Goal: Find contact information: Find contact information

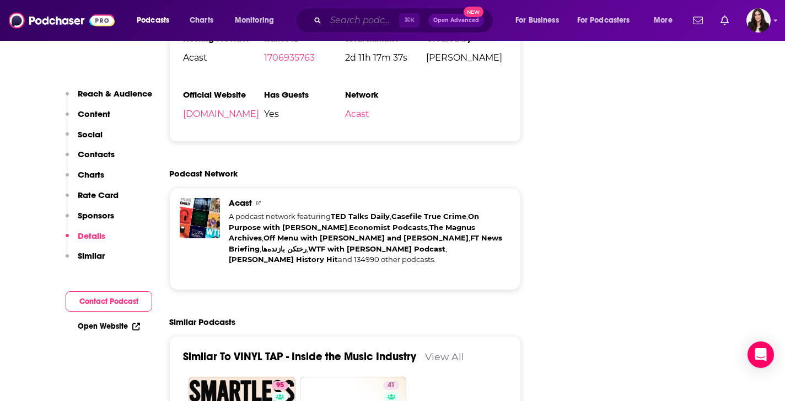
click at [343, 20] on input "Search podcasts, credits, & more..." at bounding box center [362, 21] width 73 height 18
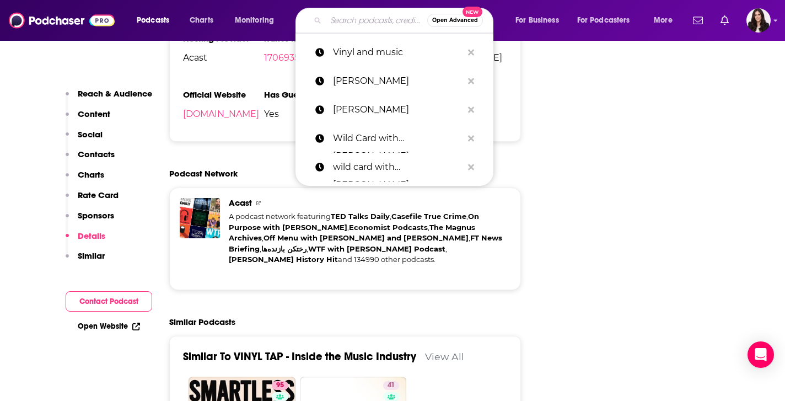
paste input "Decoder with Nilay Patel"
type input "Decoder with Nilay Patel"
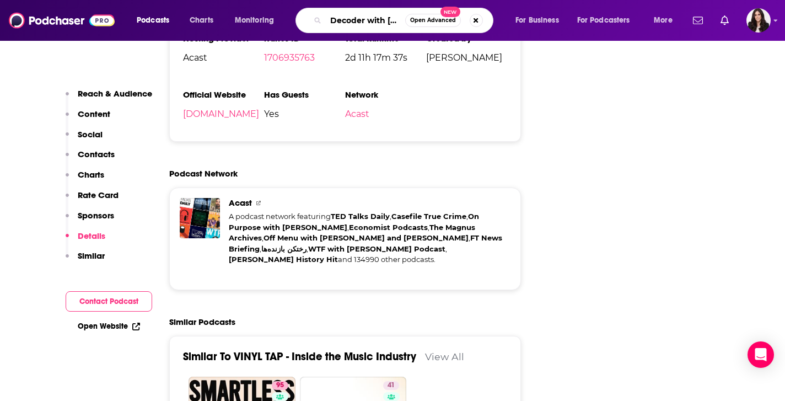
scroll to position [0, 30]
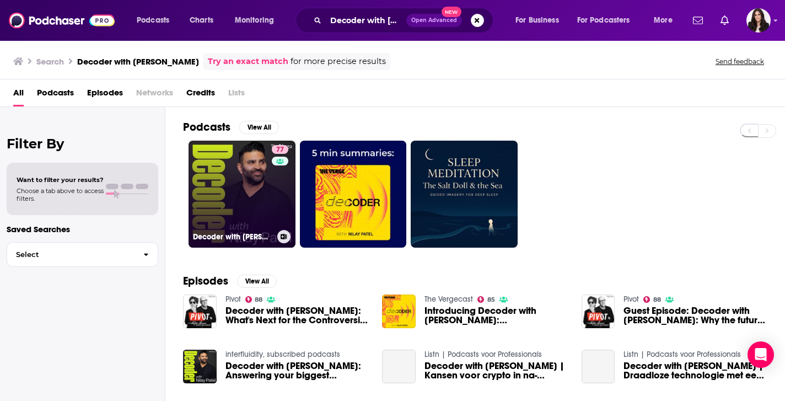
click at [241, 191] on link "77 Decoder with Nilay Patel" at bounding box center [241, 194] width 107 height 107
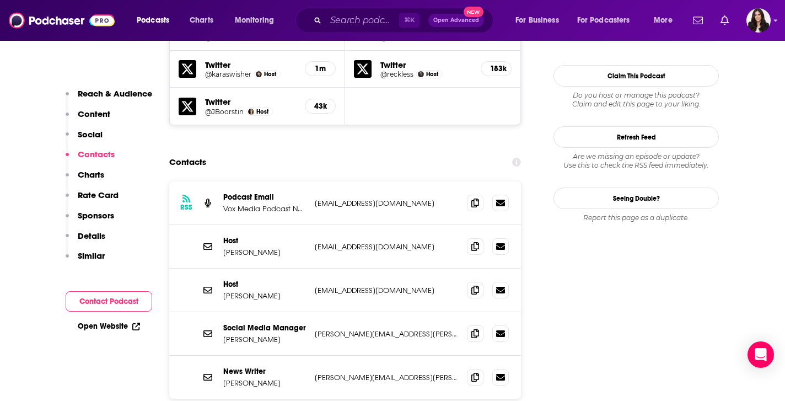
scroll to position [1028, 0]
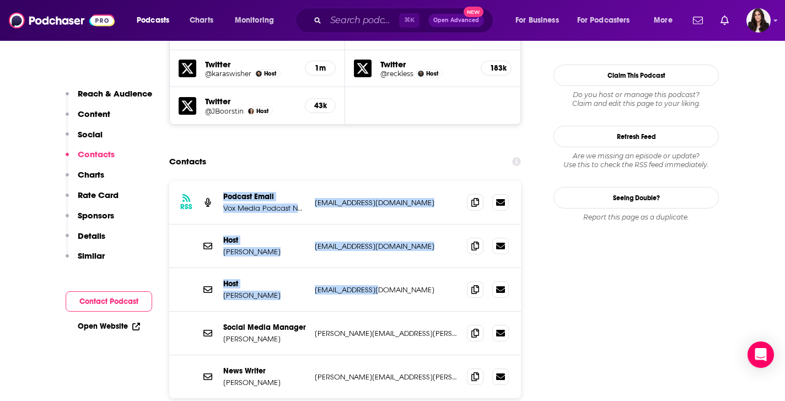
drag, startPoint x: 218, startPoint y: 143, endPoint x: 391, endPoint y: 231, distance: 194.9
click at [391, 231] on div "RSS Podcast Email Vox Media Podcast Network decoder@theverge.com decoder@thever…" at bounding box center [345, 289] width 352 height 217
copy div "Podcast Email Vox Media Podcast Network decoder@theverge.com decoder@theverge.c…"
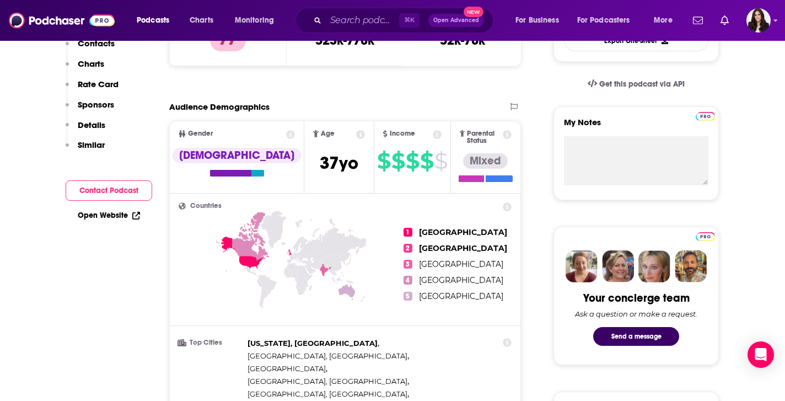
scroll to position [0, 0]
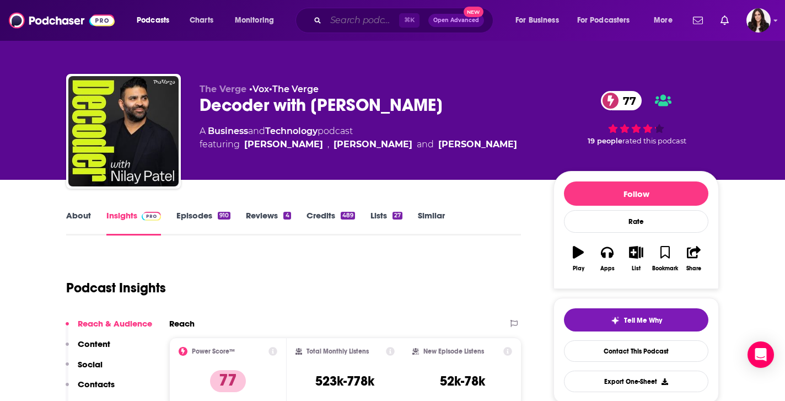
click at [356, 19] on input "Search podcasts, credits, & more..." at bounding box center [362, 21] width 73 height 18
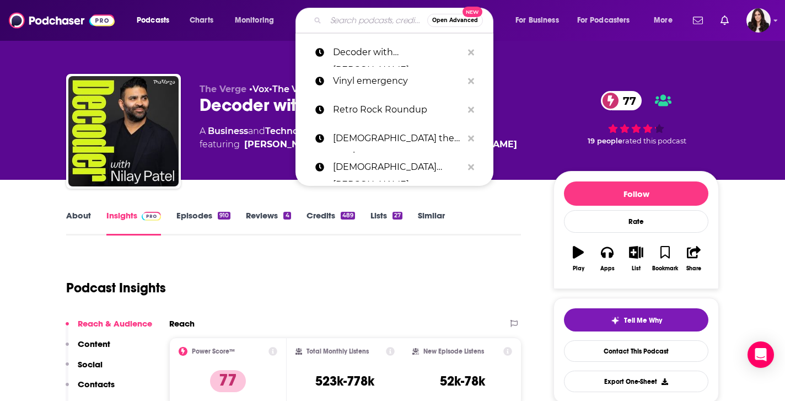
paste input "Pivot podcast"
type input "Pivot podcast"
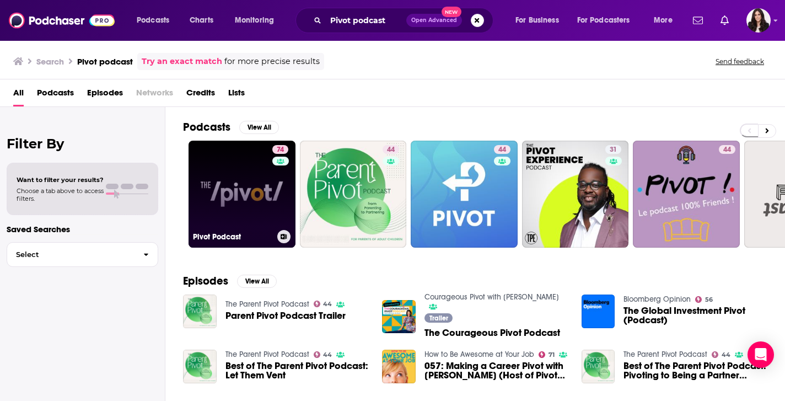
click at [230, 196] on link "74 Pivot Podcast" at bounding box center [241, 194] width 107 height 107
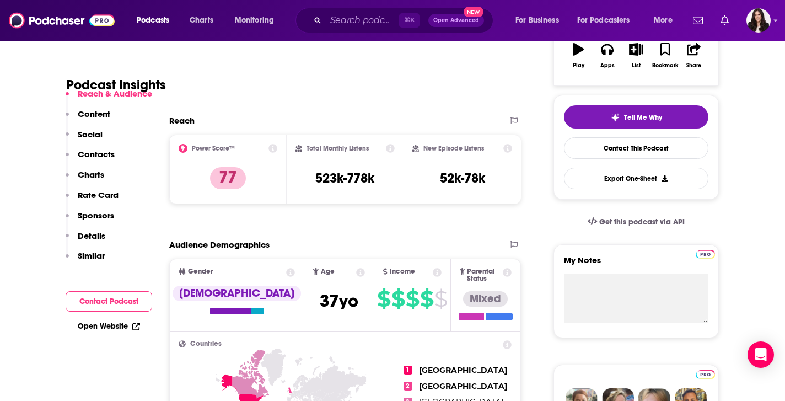
click at [89, 254] on p "Similar" at bounding box center [91, 255] width 27 height 10
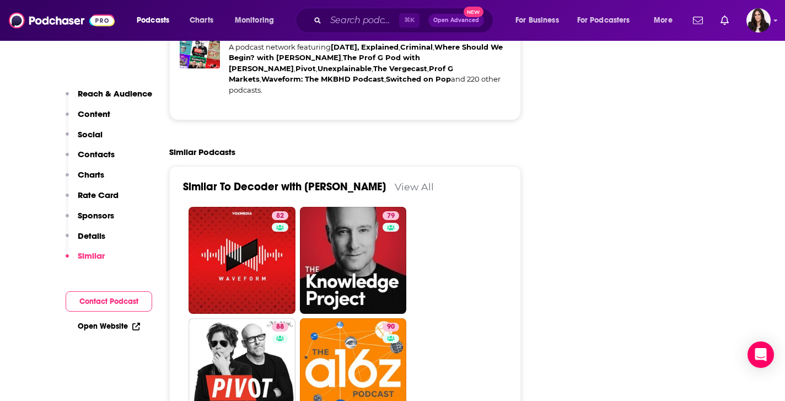
scroll to position [2634, 0]
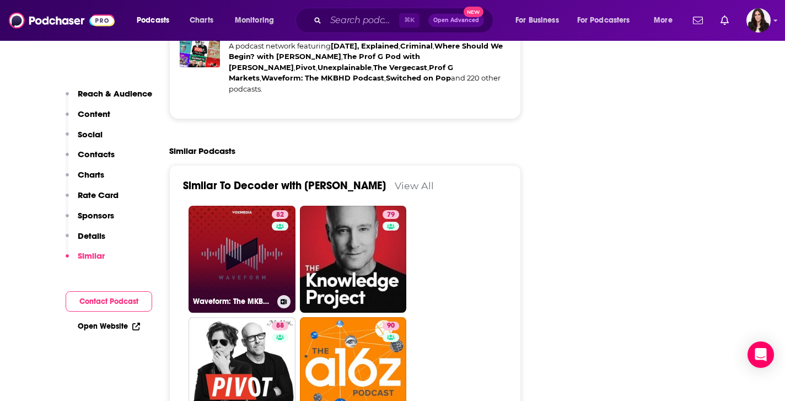
click at [260, 206] on link "82 Waveform: The MKBHD Podcast" at bounding box center [241, 259] width 107 height 107
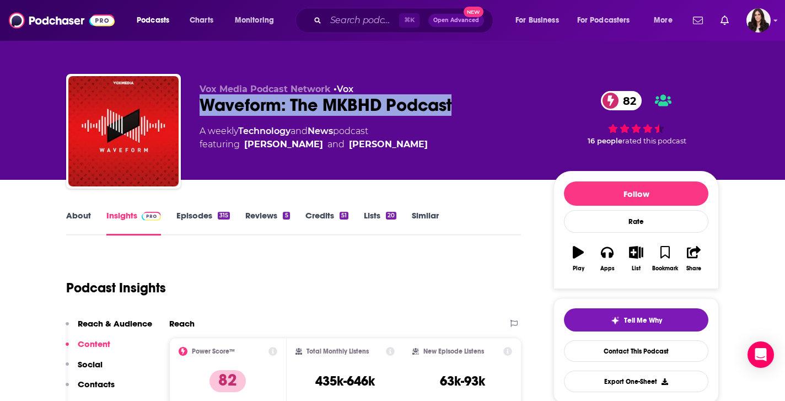
drag, startPoint x: 196, startPoint y: 104, endPoint x: 475, endPoint y: 98, distance: 279.4
click at [475, 98] on div "Vox Media Podcast Network • Vox Waveform: The MKBHD Podcast 82 A weekly Technol…" at bounding box center [392, 133] width 652 height 119
copy h2 "Waveform: The MKBHD Podcast"
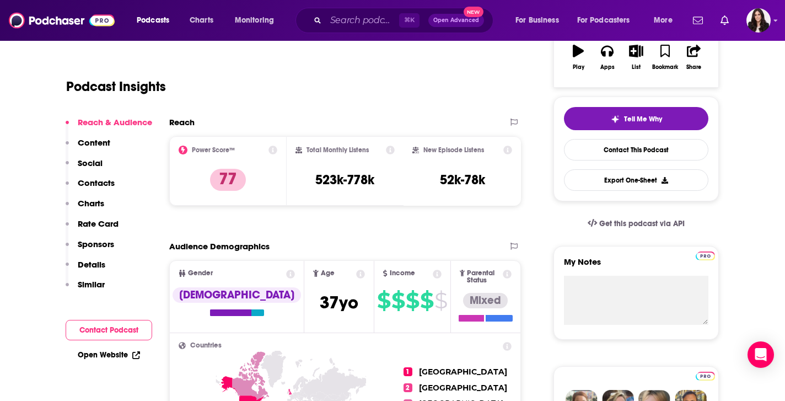
click at [95, 284] on p "Similar" at bounding box center [91, 284] width 27 height 10
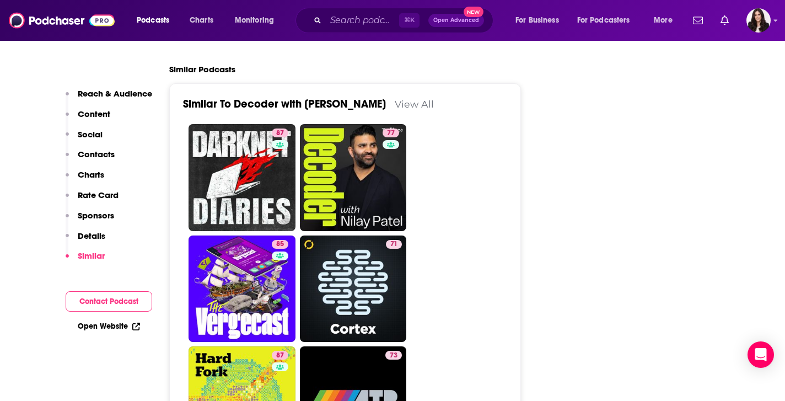
scroll to position [2779, 0]
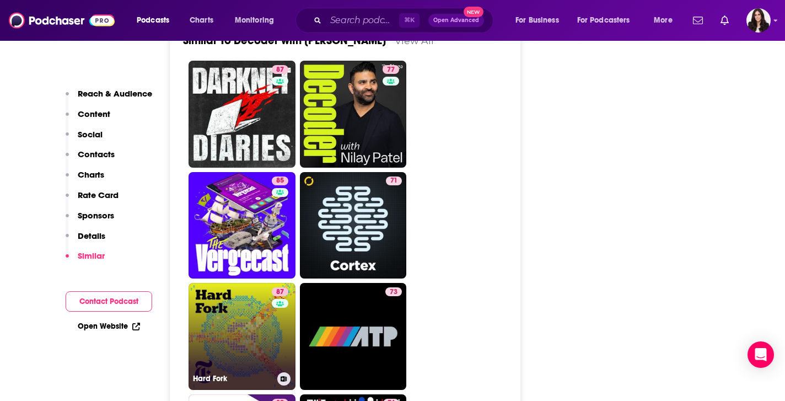
click at [255, 283] on link "87 Hard Fork" at bounding box center [241, 336] width 107 height 107
type input "https://www.podchaser.com/podcasts/hard-fork-1427448"
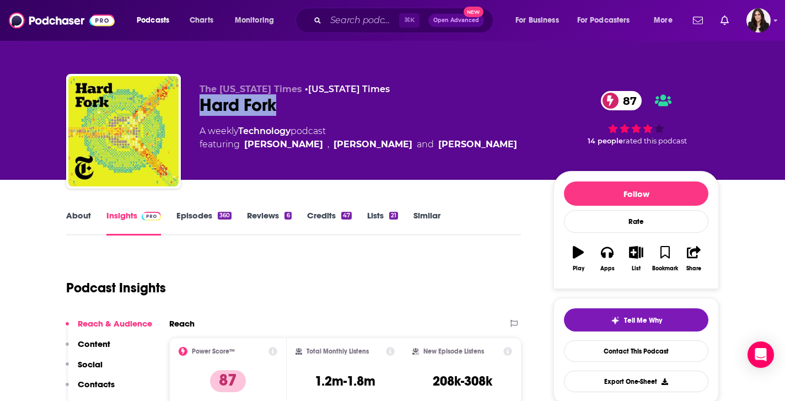
drag, startPoint x: 196, startPoint y: 106, endPoint x: 289, endPoint y: 107, distance: 93.1
click at [289, 107] on div "The New York Times • New York Times Hard Fork 87 A weekly Technology podcast fe…" at bounding box center [392, 133] width 652 height 119
click at [617, 348] on link "Contact This Podcast" at bounding box center [636, 350] width 144 height 21
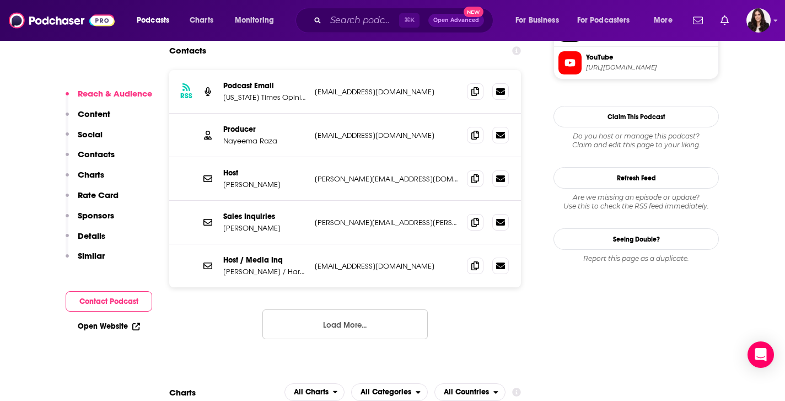
scroll to position [1101, 0]
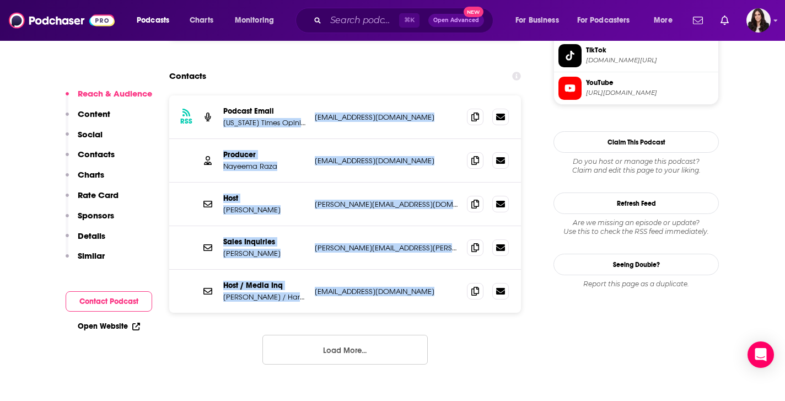
drag, startPoint x: 220, startPoint y: 83, endPoint x: 427, endPoint y: 255, distance: 269.2
click at [427, 255] on div "RSS Podcast Email New York Times Opinion hardfork@nytimes.com hardfork@nytimes.…" at bounding box center [345, 203] width 352 height 217
copy div "New York Times Opinion hardfork@nytimes.com hardfork@nytimes.com Producer Nayee…"
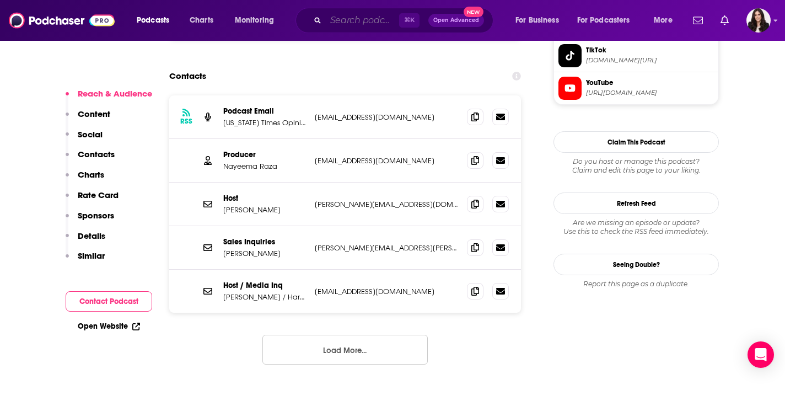
click at [346, 24] on input "Search podcasts, credits, & more..." at bounding box center [362, 21] width 73 height 18
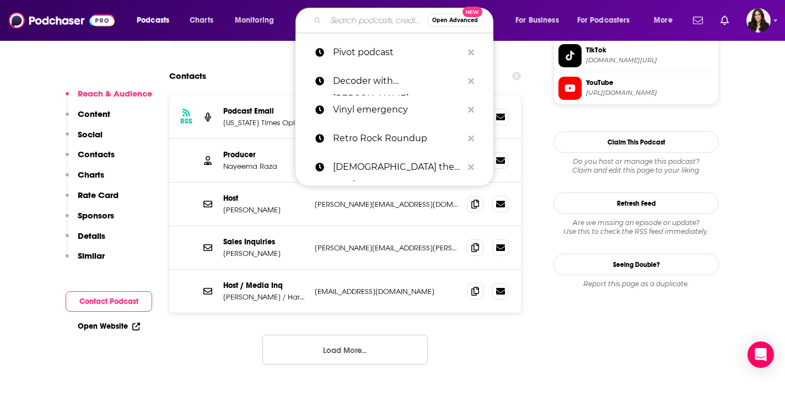
paste input "Land of the Giants"
type input "Land of the Giants"
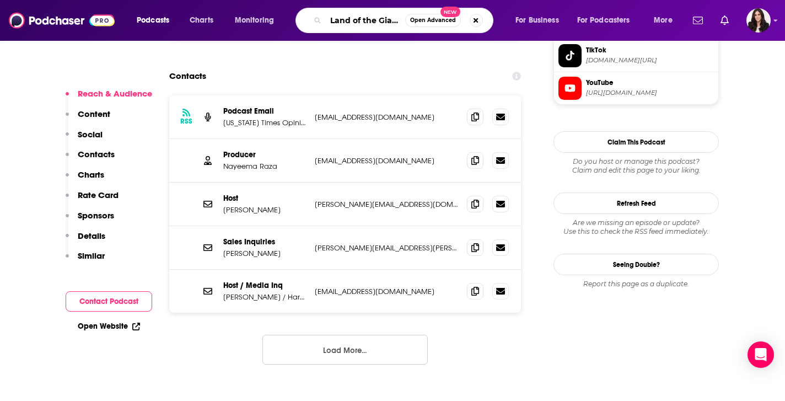
scroll to position [0, 4]
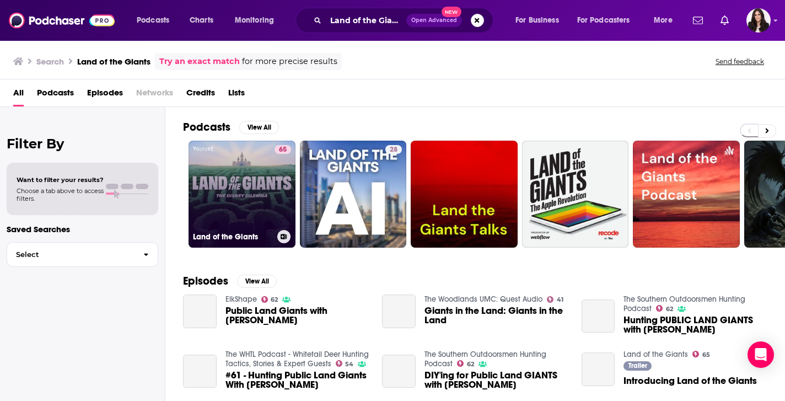
click at [252, 185] on link "65 Land of the Giants" at bounding box center [241, 194] width 107 height 107
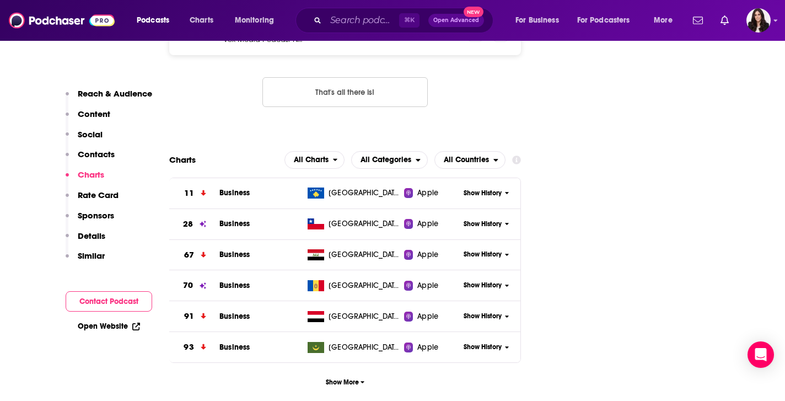
scroll to position [1353, 0]
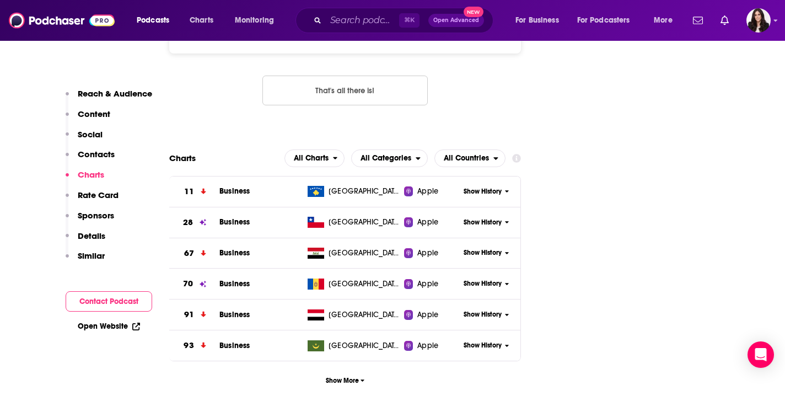
click at [94, 237] on p "Details" at bounding box center [92, 235] width 28 height 10
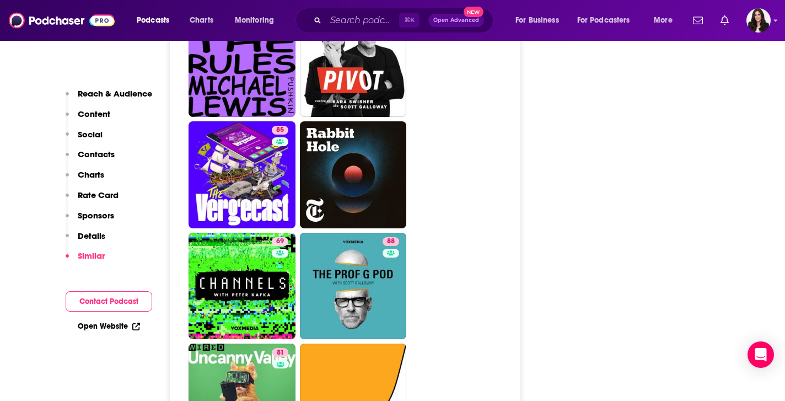
scroll to position [2954, 0]
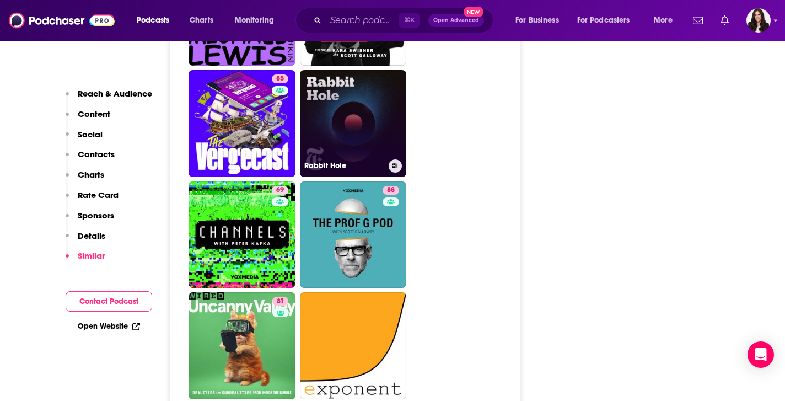
click at [346, 104] on link "Rabbit Hole" at bounding box center [353, 123] width 107 height 107
type input "https://www.podchaser.com/podcasts/rabbit-hole-1129199"
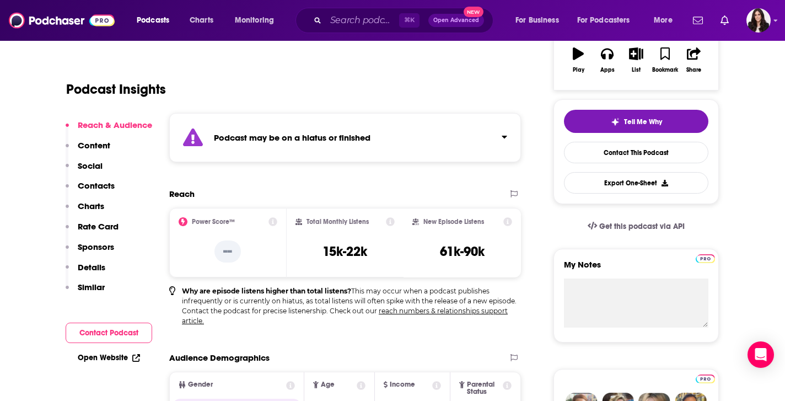
scroll to position [206, 0]
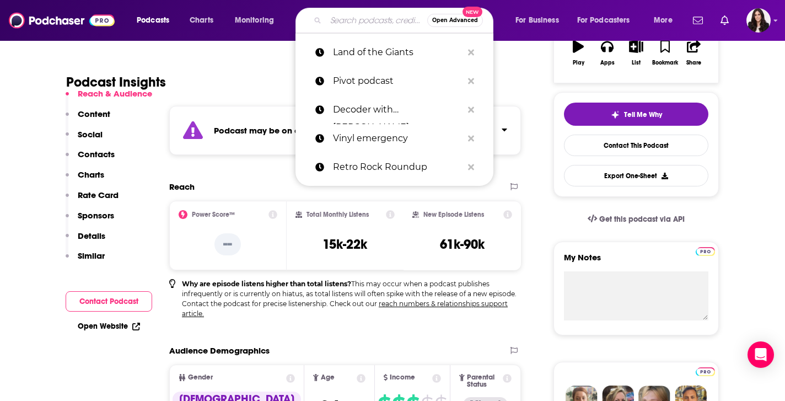
click at [336, 19] on input "Search podcasts, credits, & more..." at bounding box center [376, 21] width 101 height 18
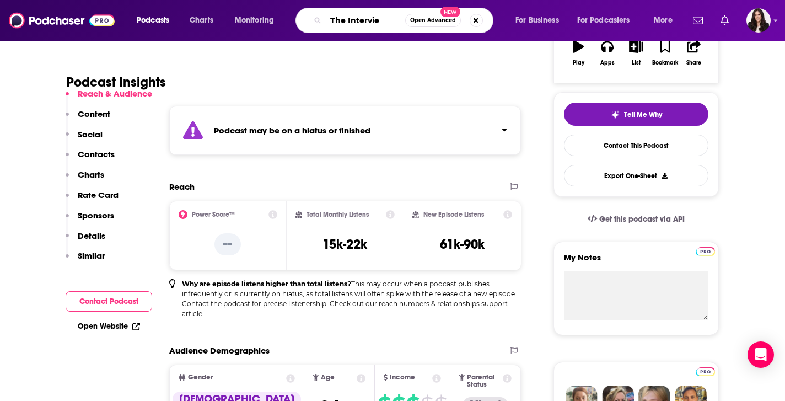
type input "The Interview"
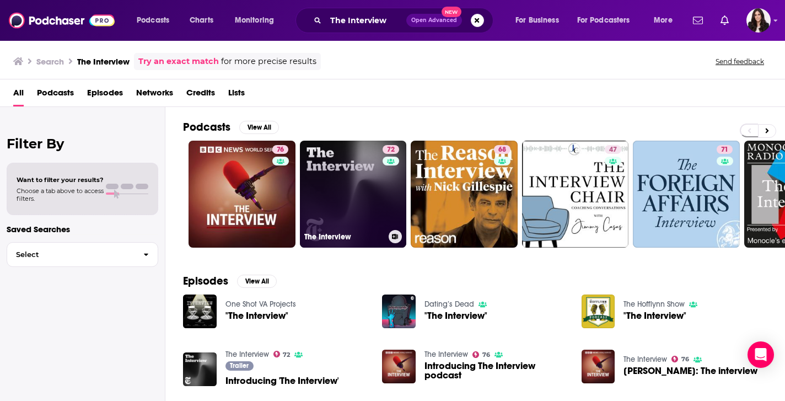
click at [337, 201] on link "72 The Interview" at bounding box center [353, 194] width 107 height 107
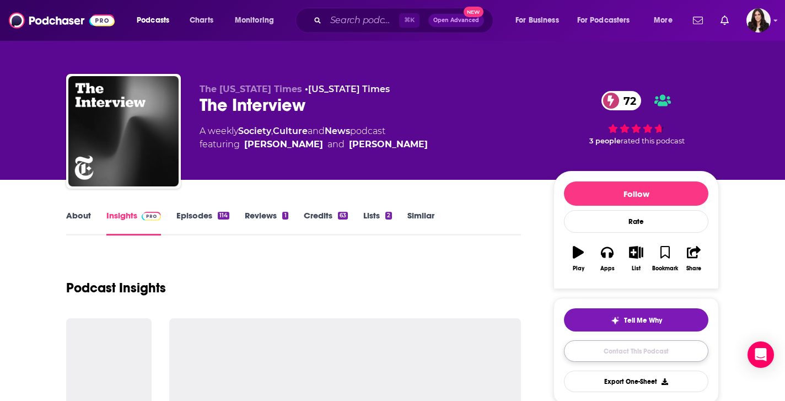
click at [616, 346] on link "Contact This Podcast" at bounding box center [636, 350] width 144 height 21
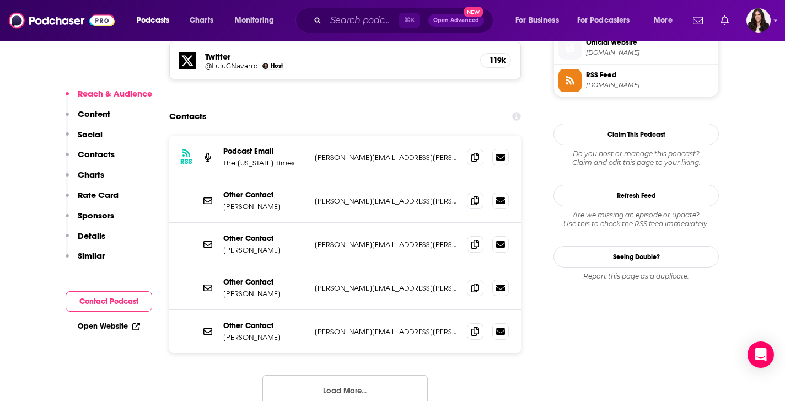
scroll to position [1008, 0]
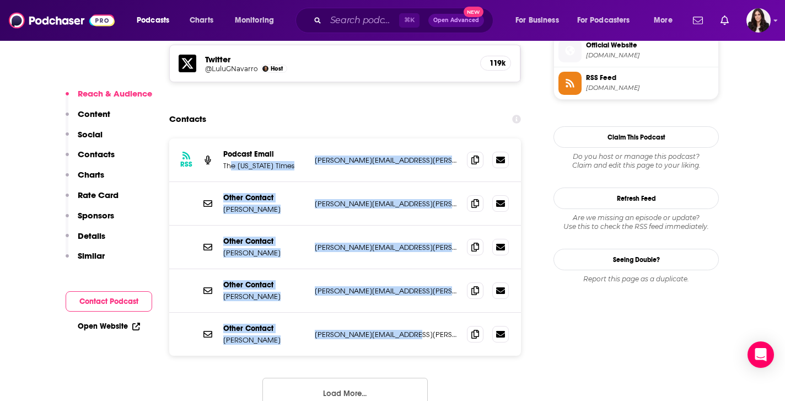
drag, startPoint x: 418, startPoint y: 281, endPoint x: 230, endPoint y: 109, distance: 254.7
click at [230, 138] on div "RSS Podcast Email The New York Times jeffrey.miranda@nytimes.com jeffrey.mirand…" at bounding box center [345, 246] width 352 height 217
copy div "e New York Times jeffrey.miranda@nytimes.com jeffrey.miranda@nytimes.com Other …"
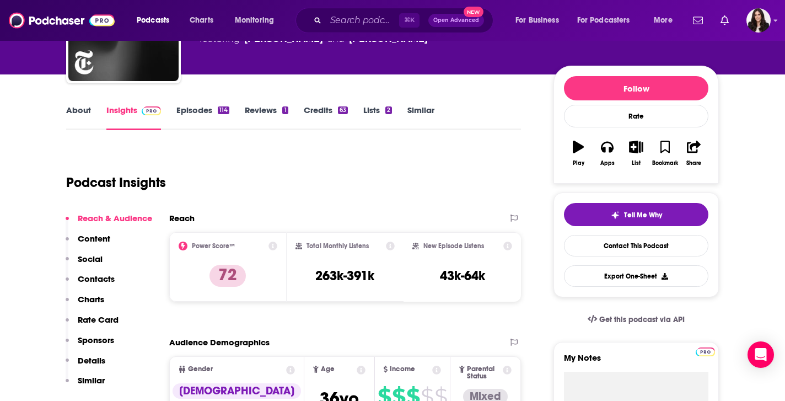
scroll to position [0, 0]
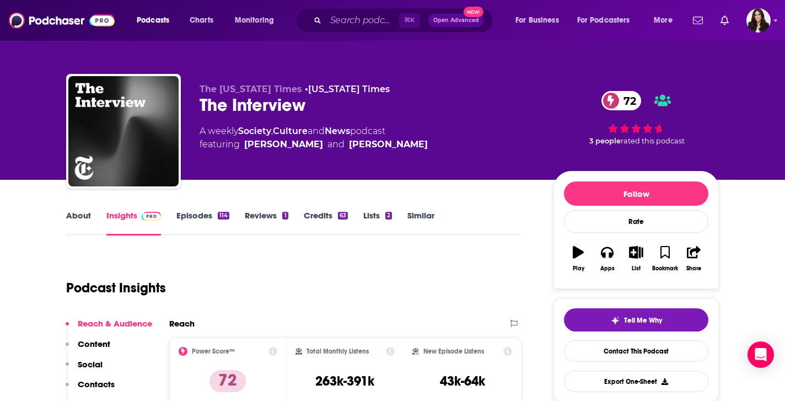
drag, startPoint x: 246, startPoint y: 145, endPoint x: 334, endPoint y: 145, distance: 88.7
click at [323, 145] on div "[PERSON_NAME]" at bounding box center [283, 144] width 79 height 13
drag, startPoint x: 360, startPoint y: 144, endPoint x: 434, endPoint y: 144, distance: 73.8
click at [428, 144] on span "featuring Lulu Garcia-Navarro and David Marchese" at bounding box center [313, 144] width 228 height 13
copy div "[PERSON_NAME]"
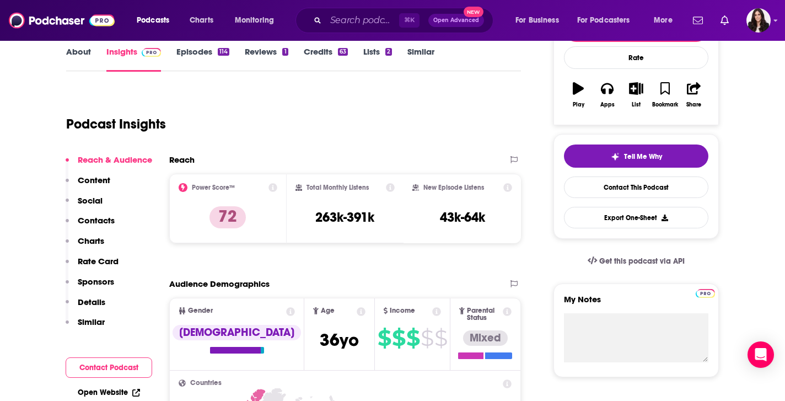
scroll to position [165, 0]
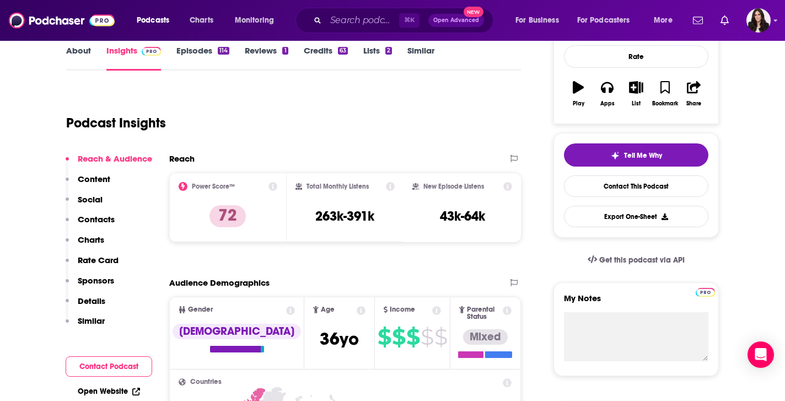
click at [85, 52] on link "About" at bounding box center [78, 57] width 25 height 25
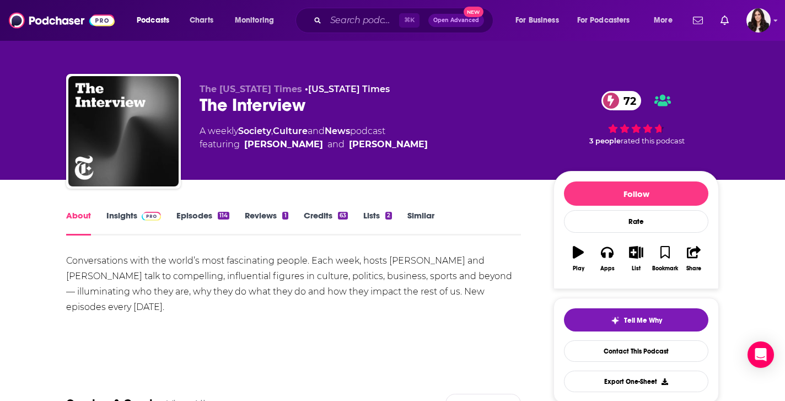
click at [438, 277] on div "Conversations with the world’s most fascinating people. Each week, hosts [PERSO…" at bounding box center [293, 284] width 455 height 62
drag, startPoint x: 479, startPoint y: 259, endPoint x: 131, endPoint y: 276, distance: 349.2
click at [131, 276] on div "Conversations with the world’s most fascinating people. Each week, hosts [PERSO…" at bounding box center [293, 284] width 455 height 62
copy div "[PERSON_NAME]"
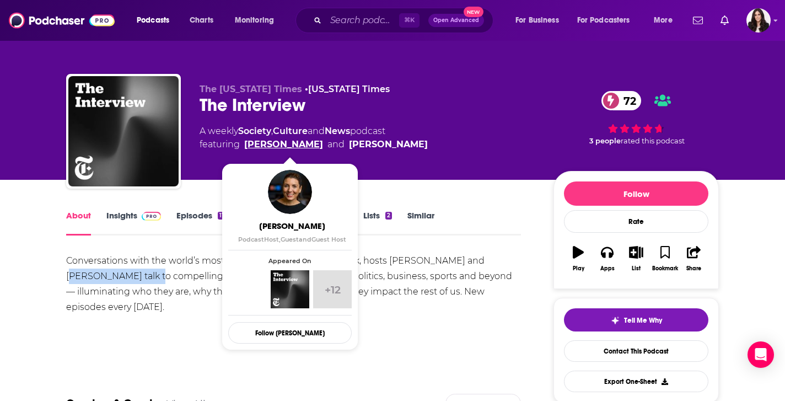
click at [288, 147] on link "[PERSON_NAME]" at bounding box center [283, 144] width 79 height 13
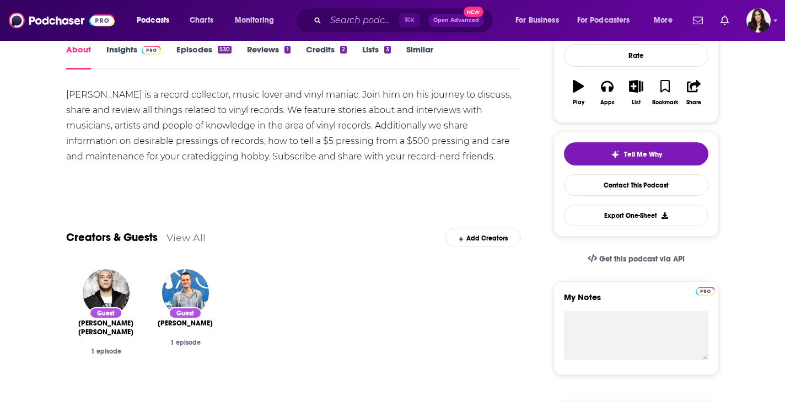
scroll to position [188, 0]
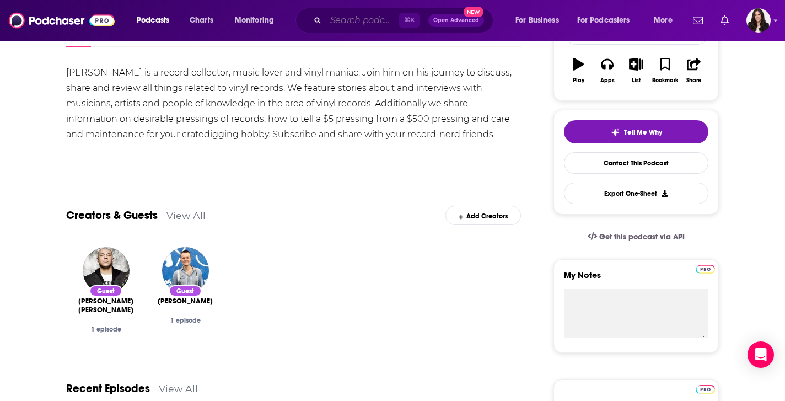
click at [349, 19] on input "Search podcasts, credits, & more..." at bounding box center [362, 21] width 73 height 18
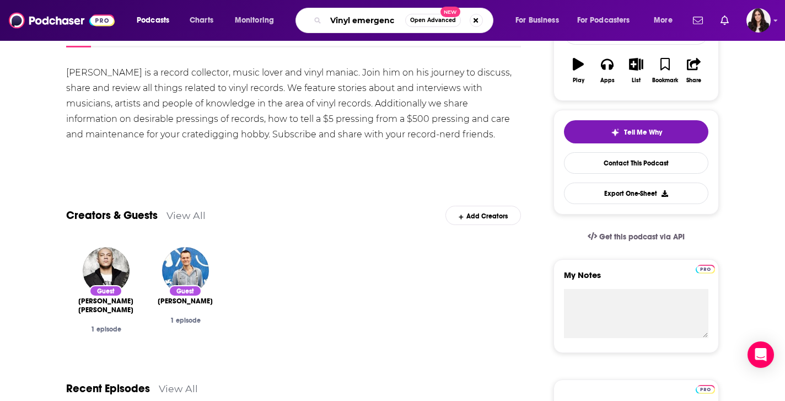
type input "Vinyl emergency"
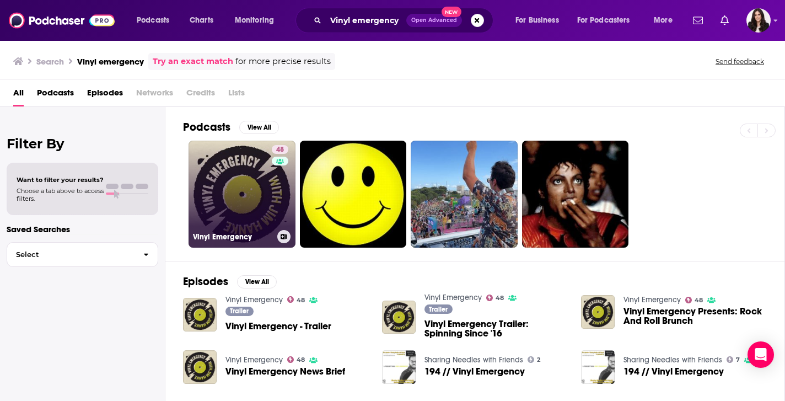
click at [240, 191] on link "48 Vinyl Emergency" at bounding box center [241, 194] width 107 height 107
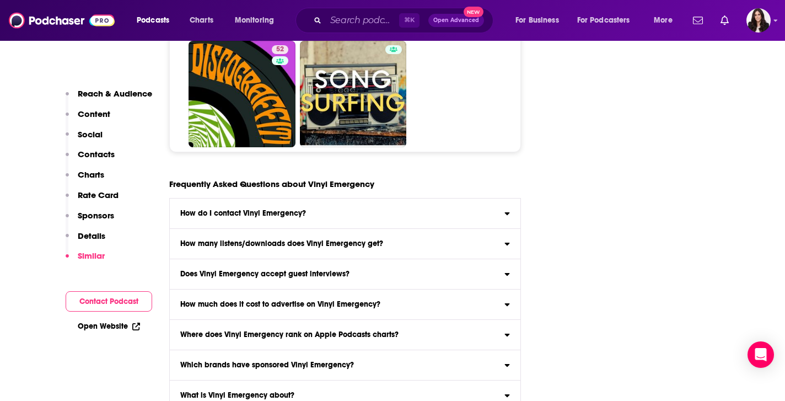
scroll to position [4314, 0]
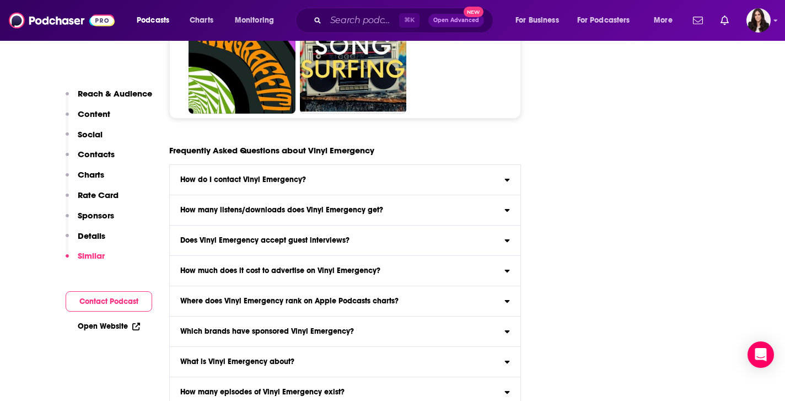
click at [476, 165] on label "How do I contact Vinyl Emergency? Click here to view contact information for Vi…" at bounding box center [345, 180] width 350 height 30
click at [0, 0] on input "How do I contact Vinyl Emergency? Click here to view contact information for Vi…" at bounding box center [0, 0] width 0 height 0
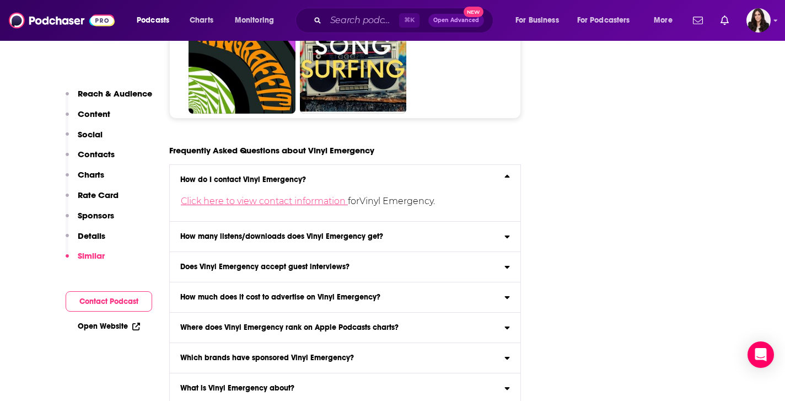
click at [316, 196] on link "Click here to view contact information" at bounding box center [264, 201] width 167 height 10
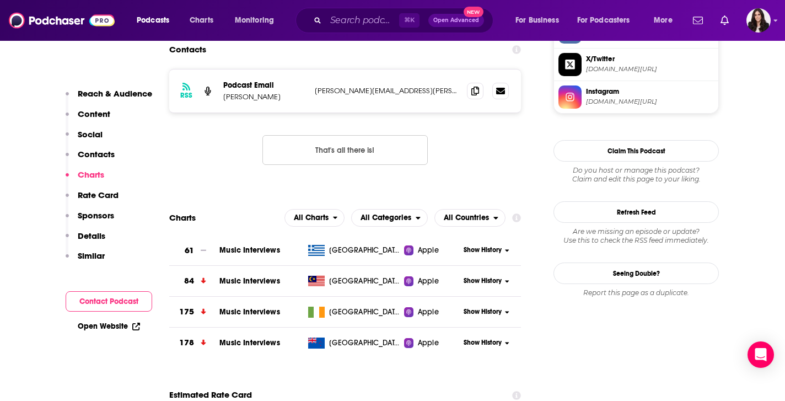
scroll to position [1024, 0]
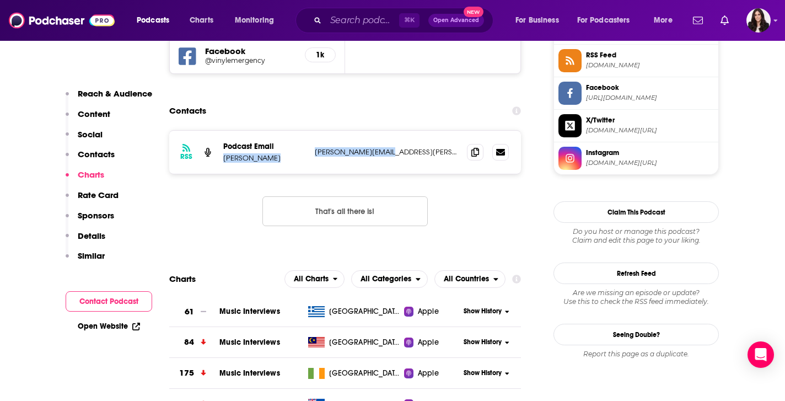
drag, startPoint x: 397, startPoint y: 113, endPoint x: 222, endPoint y: 116, distance: 175.3
click at [222, 131] on div "RSS Podcast Email Jim Hanke jim.hanke@gmail.com jim.hanke@gmail.com" at bounding box center [345, 152] width 352 height 43
copy div "Jim Hanke jim.hanke@gmail.com"
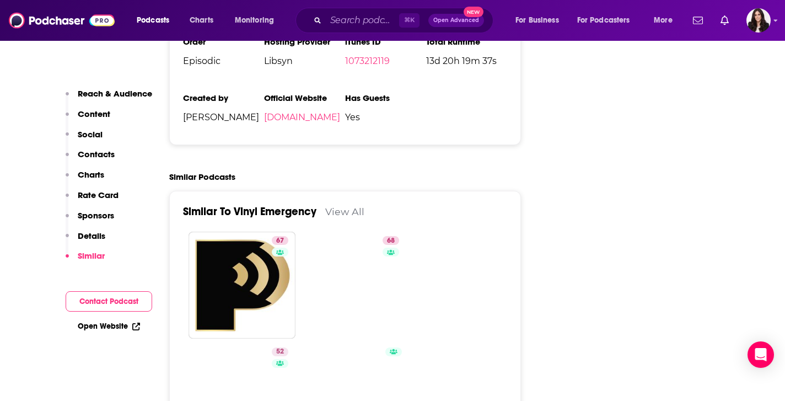
scroll to position [1809, 0]
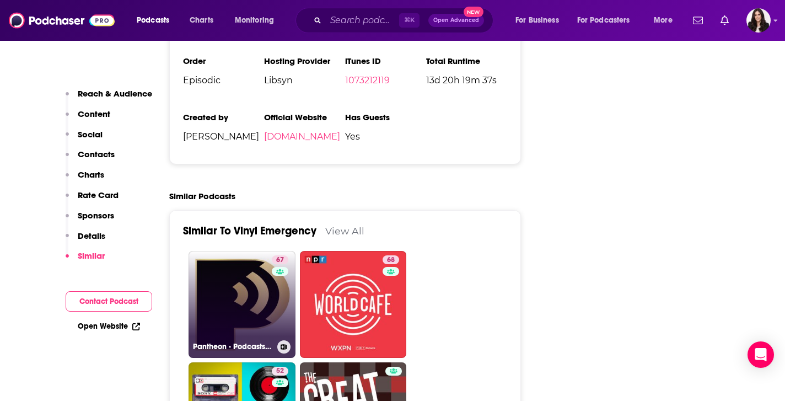
click at [219, 272] on link "67 Pantheon - Podcasts for Music Lovers" at bounding box center [241, 304] width 107 height 107
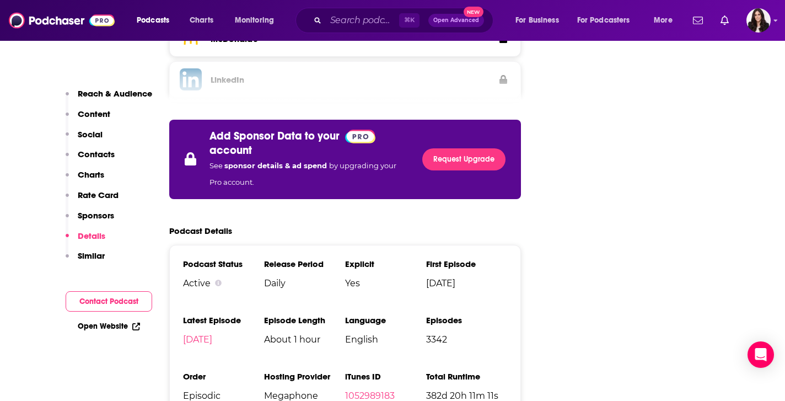
scroll to position [1924, 0]
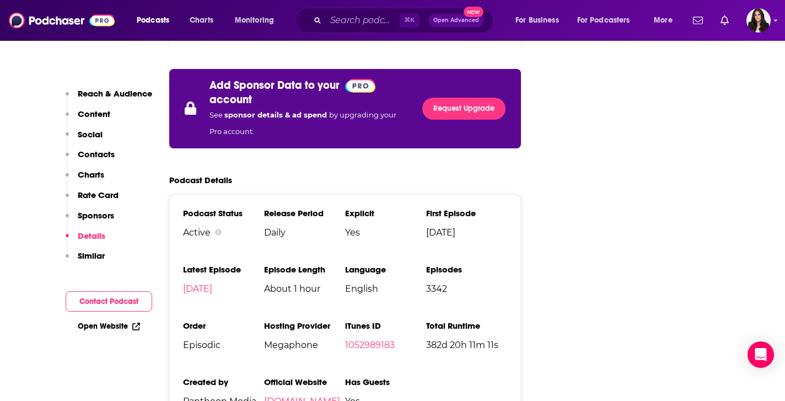
click at [109, 94] on p "Reach & Audience" at bounding box center [115, 93] width 74 height 10
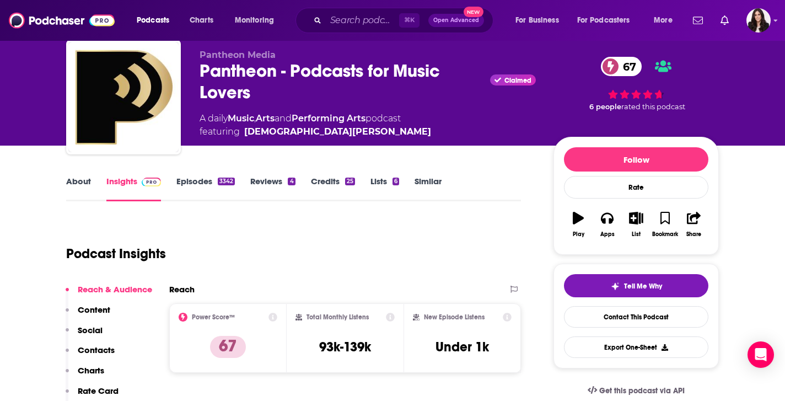
scroll to position [0, 0]
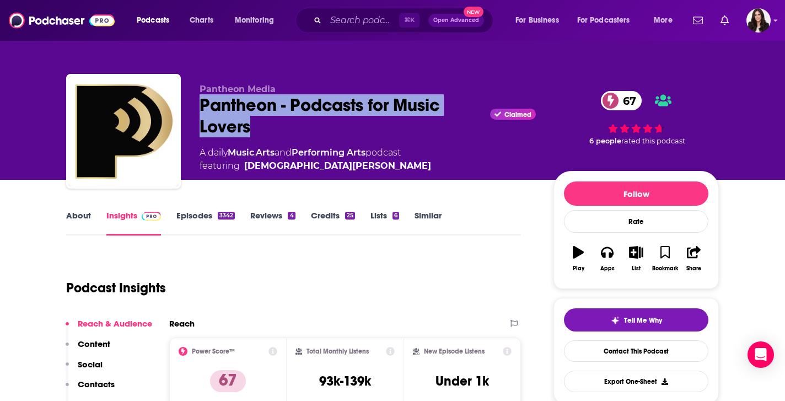
drag, startPoint x: 193, startPoint y: 101, endPoint x: 308, endPoint y: 125, distance: 117.0
click at [308, 125] on div "Pantheon Media Pantheon - Podcasts for Music Lovers Claimed 67 A daily Music , …" at bounding box center [392, 133] width 652 height 119
copy h2 "Pantheon - Podcasts for Music Lovers"
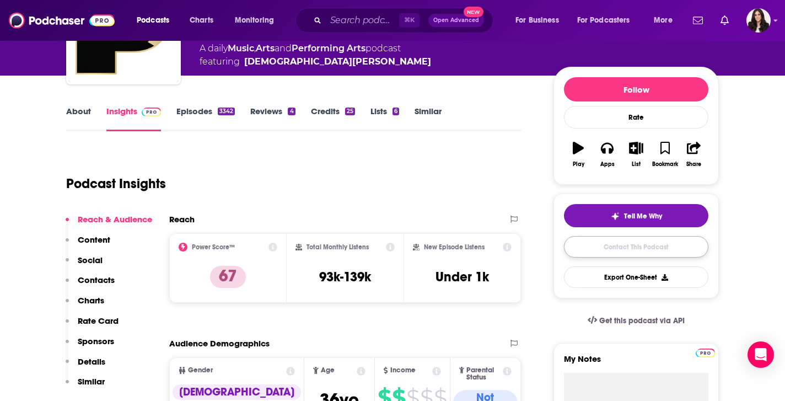
click at [589, 256] on link "Contact This Podcast" at bounding box center [636, 246] width 144 height 21
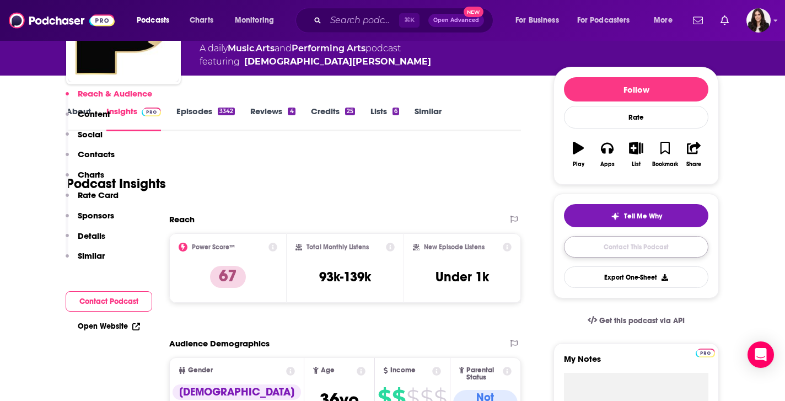
scroll to position [1038, 0]
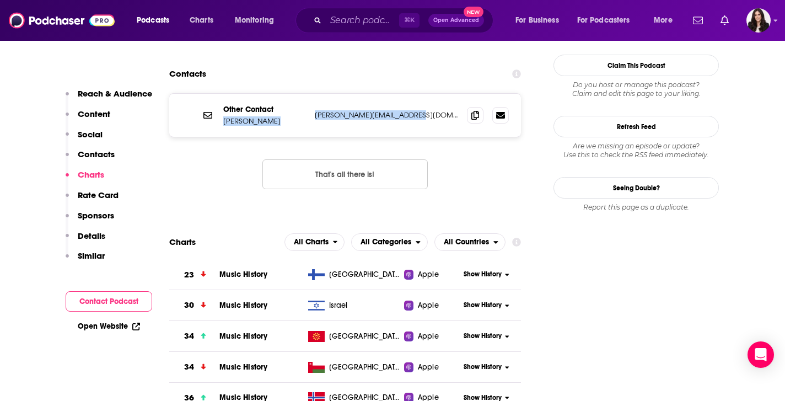
drag, startPoint x: 423, startPoint y: 53, endPoint x: 220, endPoint y: 60, distance: 202.3
click at [220, 94] on div "Other Contact Brian K peter@pantheonpodcasts.com peter@pantheonpodcasts.com" at bounding box center [345, 115] width 352 height 43
copy div "Brian K peter@pantheonpodcasts.com"
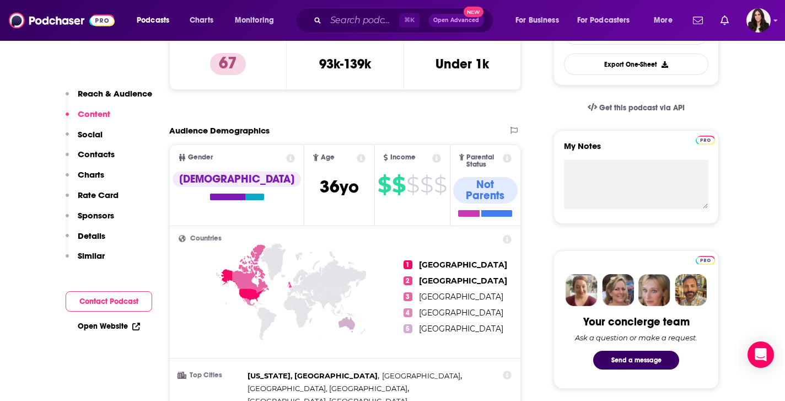
scroll to position [268, 0]
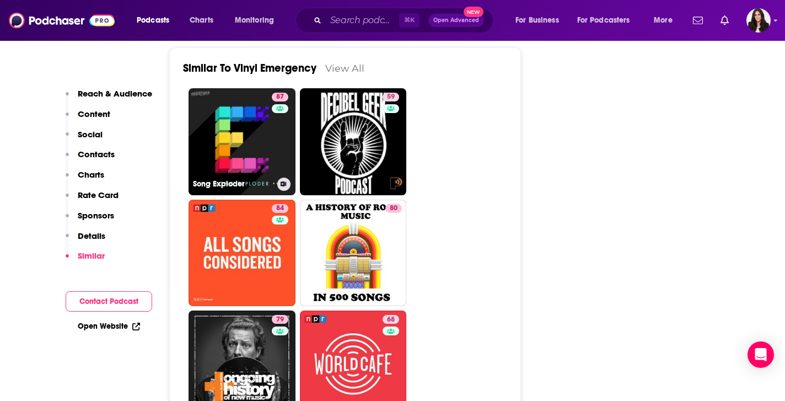
scroll to position [2061, 0]
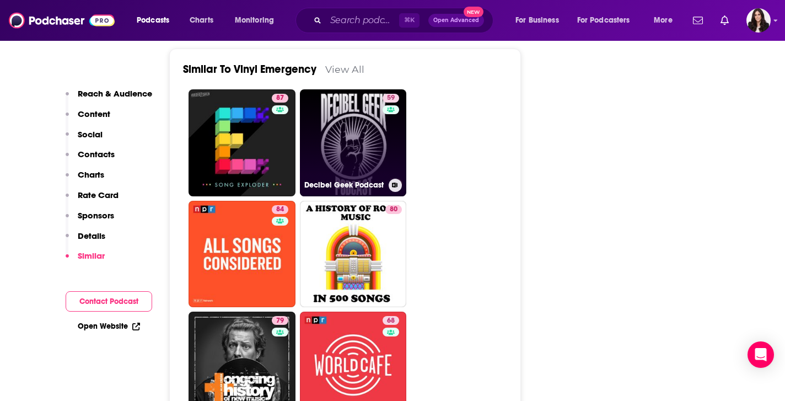
click at [360, 113] on link "59 Decibel Geek Podcast" at bounding box center [353, 142] width 107 height 107
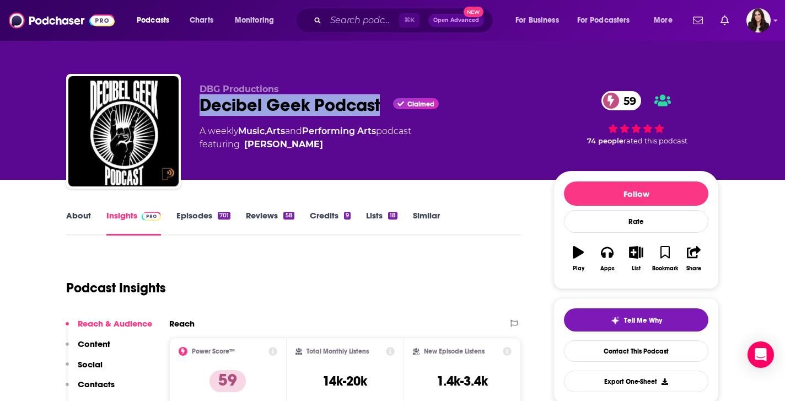
drag, startPoint x: 194, startPoint y: 109, endPoint x: 379, endPoint y: 110, distance: 184.6
click at [379, 110] on div "DBG Productions Decibel Geek Podcast Claimed 59 A weekly Music , Arts and Perfo…" at bounding box center [392, 133] width 652 height 119
copy h2 "Decibel Geek Podcast"
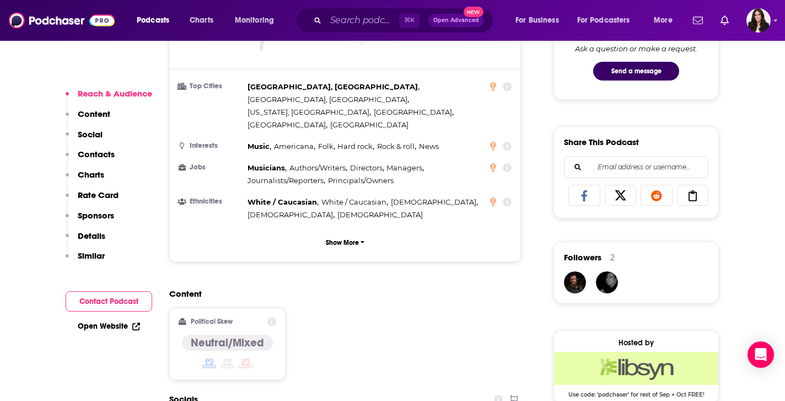
scroll to position [654, 0]
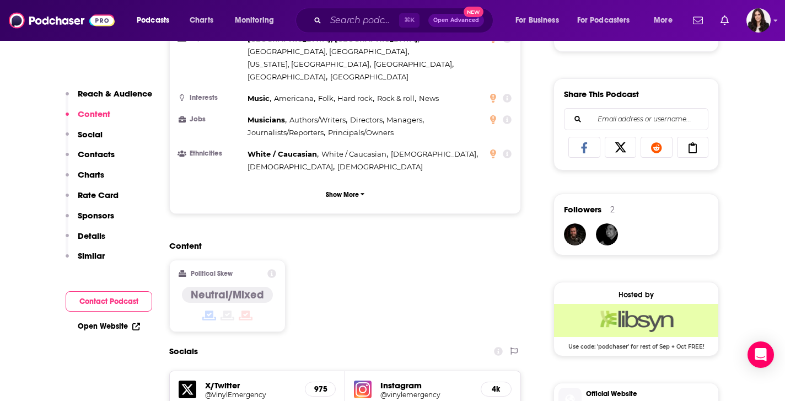
click at [92, 256] on p "Similar" at bounding box center [91, 255] width 27 height 10
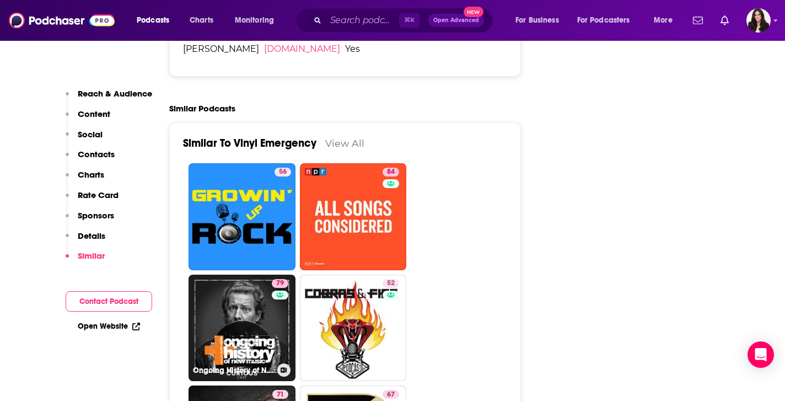
scroll to position [2011, 0]
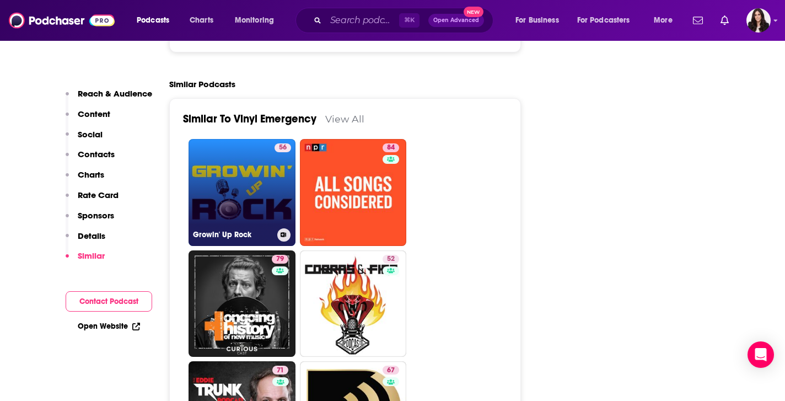
click at [245, 172] on link "56 Growin' Up Rock" at bounding box center [241, 192] width 107 height 107
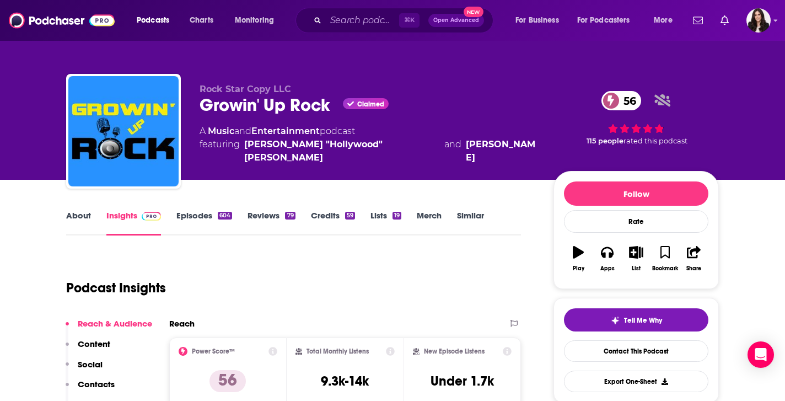
type input "https://www.podchaser.com/podcasts/vinyl-emergency-81339"
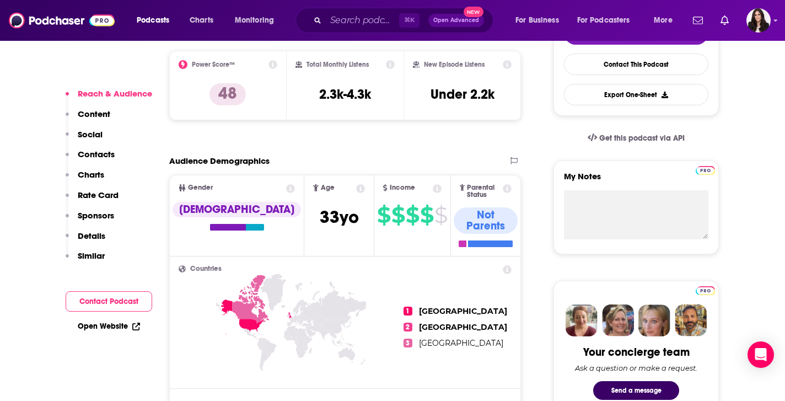
click at [95, 253] on p "Similar" at bounding box center [91, 255] width 27 height 10
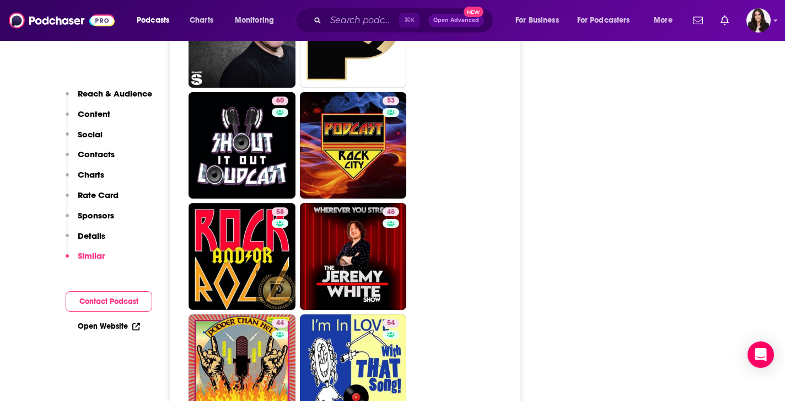
scroll to position [2395, 0]
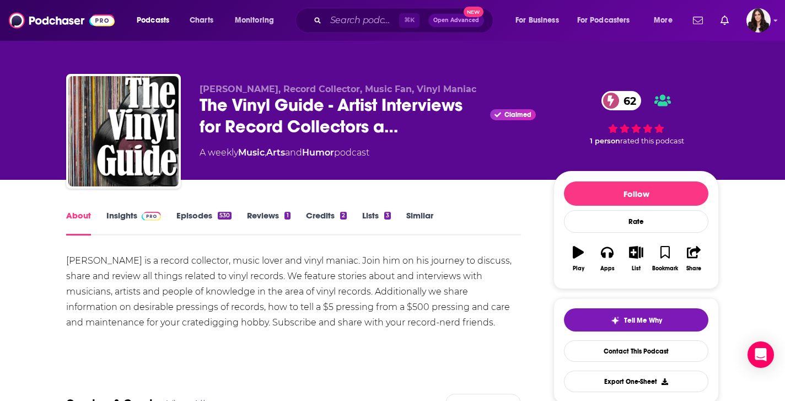
click at [433, 218] on link "Similar" at bounding box center [419, 222] width 27 height 25
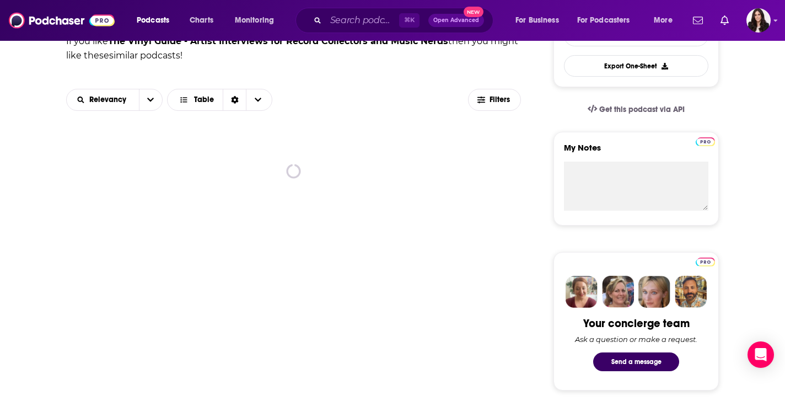
scroll to position [344, 0]
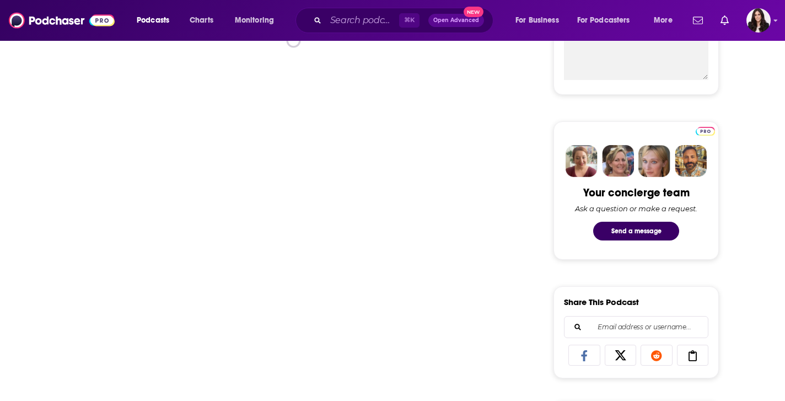
scroll to position [342, 0]
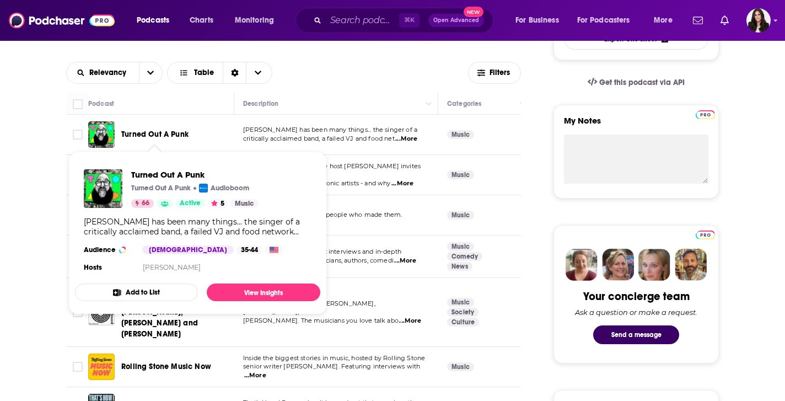
click at [138, 135] on span "Turned Out A Punk" at bounding box center [154, 133] width 67 height 9
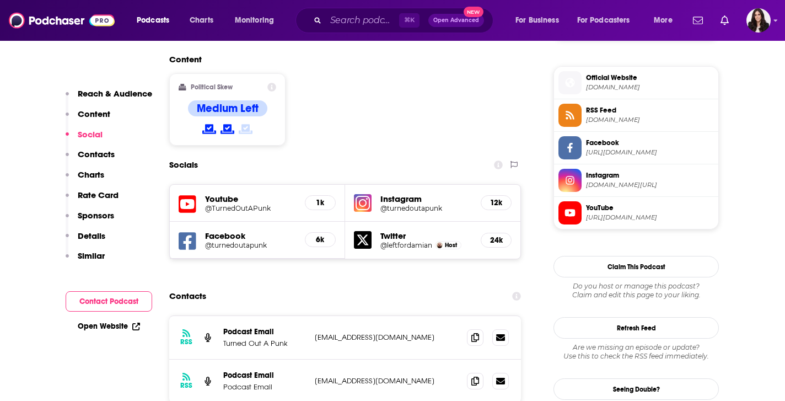
scroll to position [913, 0]
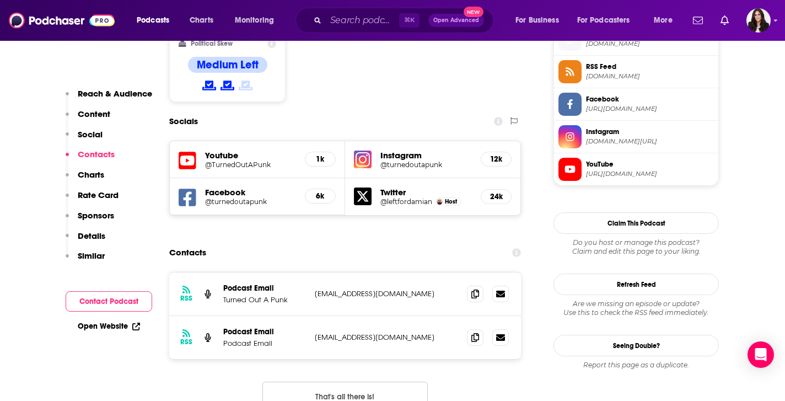
drag, startPoint x: 446, startPoint y: 272, endPoint x: 305, endPoint y: 273, distance: 140.5
click at [0, 0] on div "Podcast Email Podcast Email [EMAIL_ADDRESS][DOMAIN_NAME] [EMAIL_ADDRESS][DOMAIN…" at bounding box center [0, 0] width 0 height 0
copy div "[EMAIL_ADDRESS][DOMAIN_NAME]"
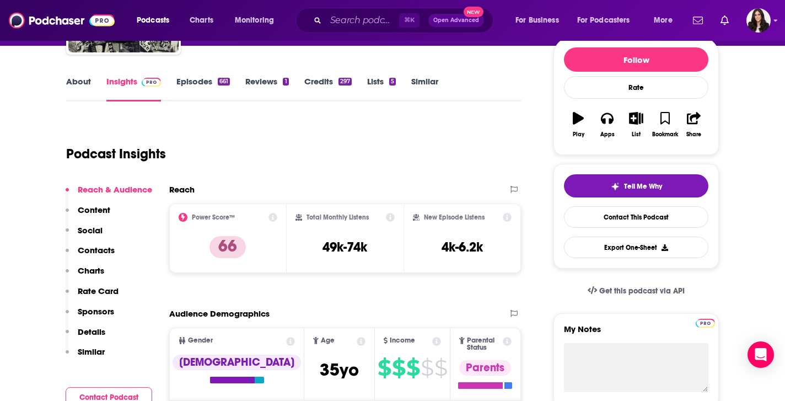
scroll to position [0, 0]
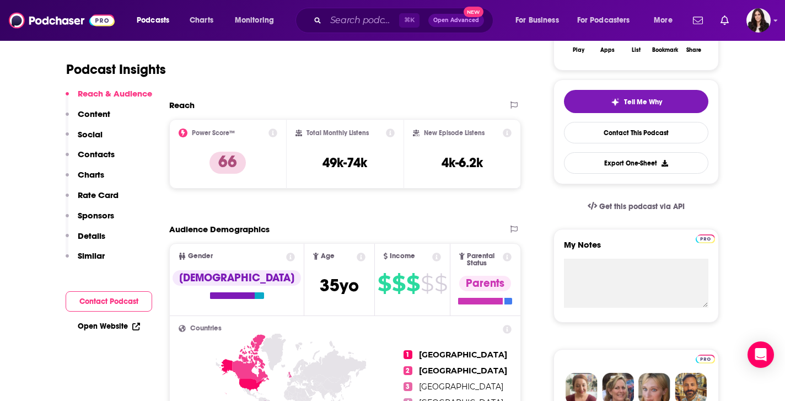
click at [102, 259] on p "Similar" at bounding box center [91, 255] width 27 height 10
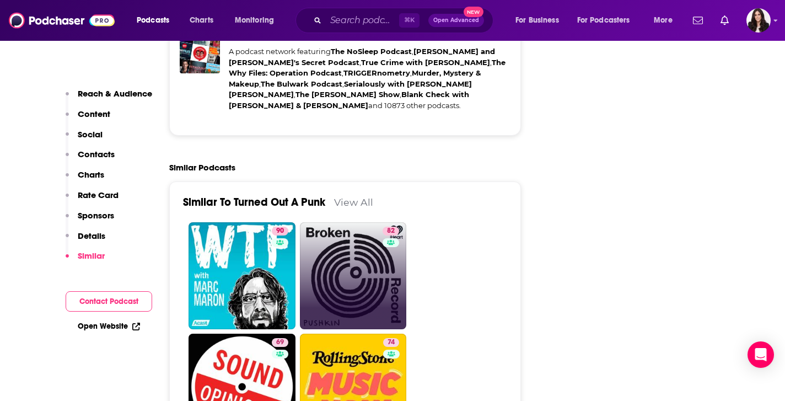
scroll to position [2549, 0]
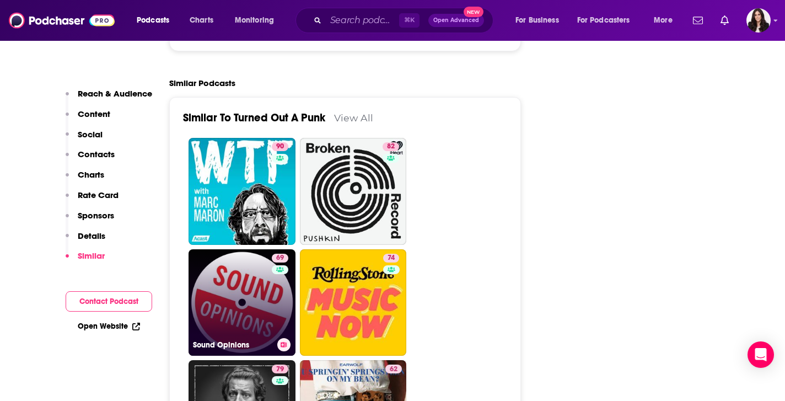
click at [233, 249] on link "69 Sound Opinions" at bounding box center [241, 302] width 107 height 107
type input "[URL][DOMAIN_NAME]"
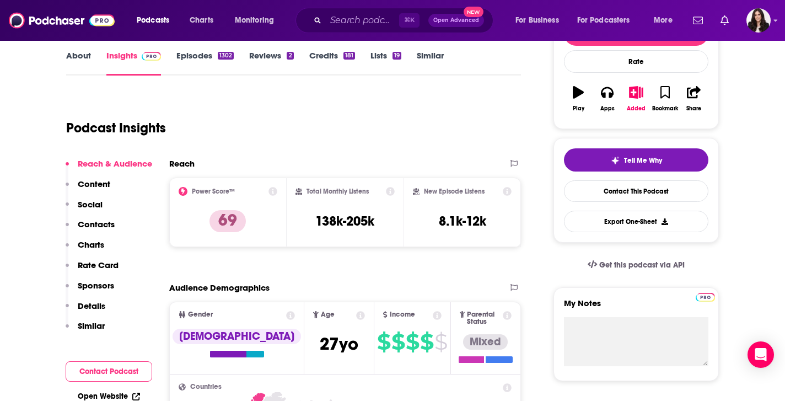
scroll to position [160, 0]
click at [87, 52] on link "About" at bounding box center [78, 62] width 25 height 25
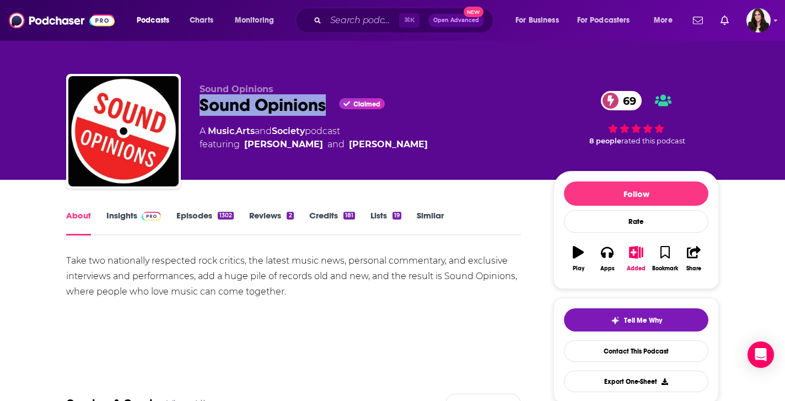
drag, startPoint x: 328, startPoint y: 106, endPoint x: 192, endPoint y: 107, distance: 136.1
click at [192, 107] on div "Sound Opinions Sound Opinions Claimed 69 A Music , Arts and Society podcast fea…" at bounding box center [392, 133] width 652 height 119
copy h1 "Sound Opinions"
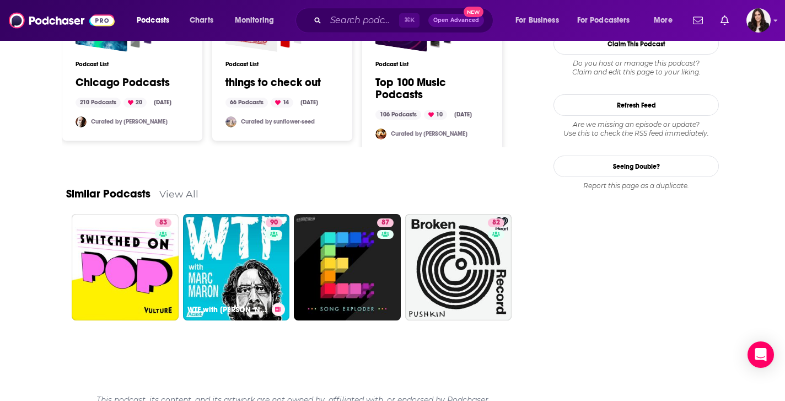
scroll to position [1369, 0]
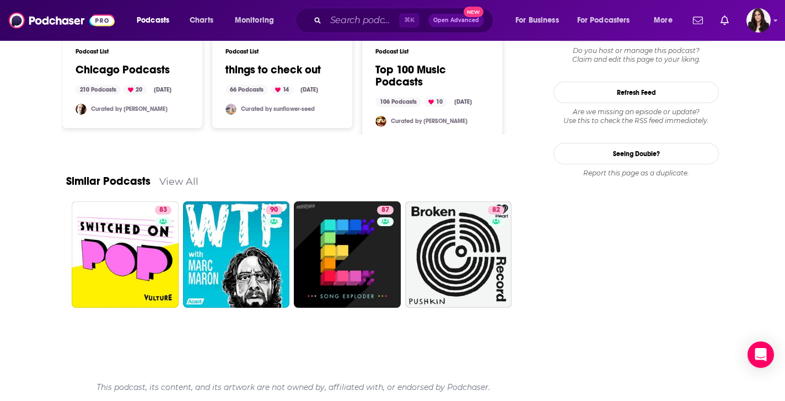
click at [169, 180] on link "View All" at bounding box center [178, 181] width 39 height 12
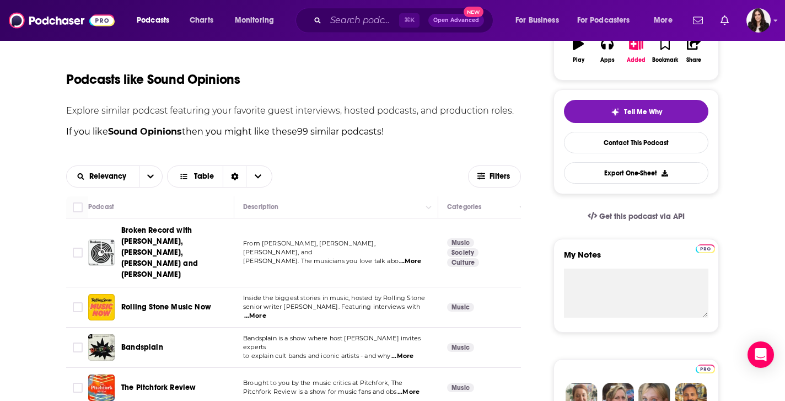
scroll to position [338, 0]
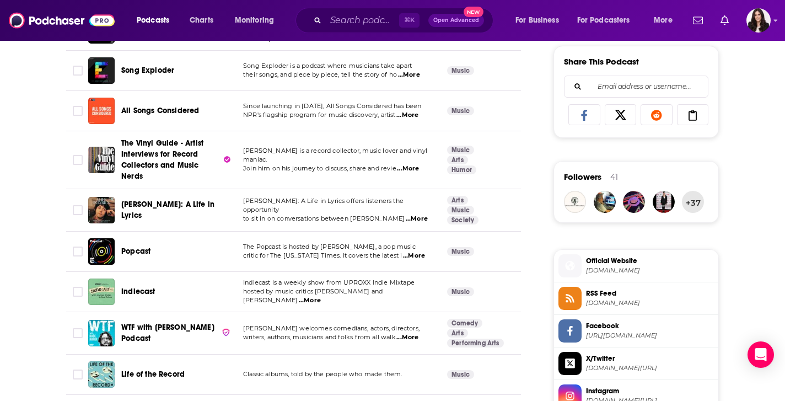
scroll to position [700, 0]
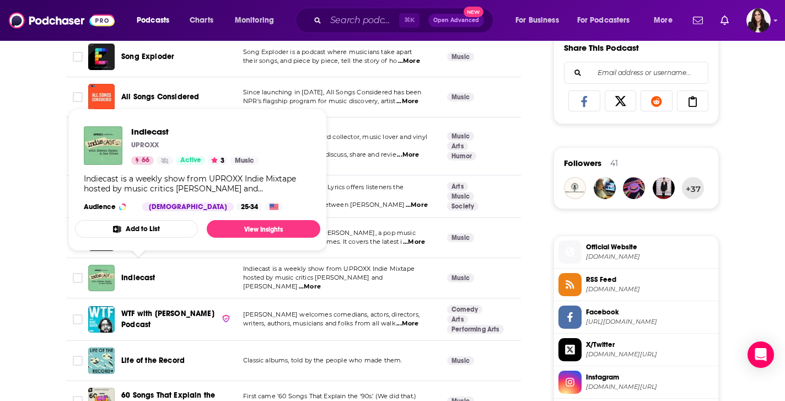
click at [150, 273] on span "Indiecast" at bounding box center [138, 277] width 34 height 9
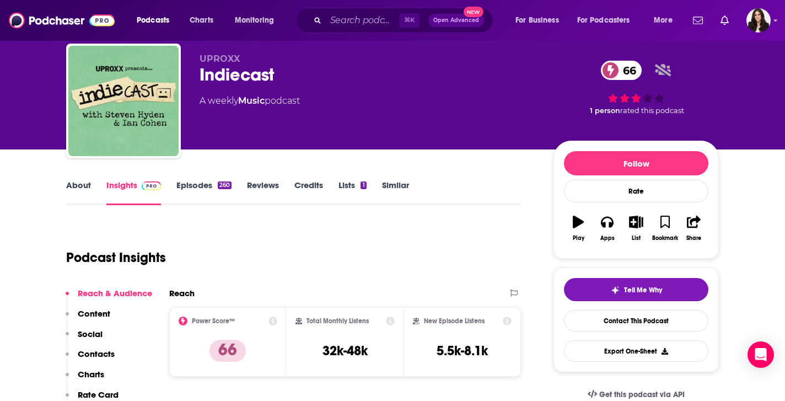
scroll to position [75, 0]
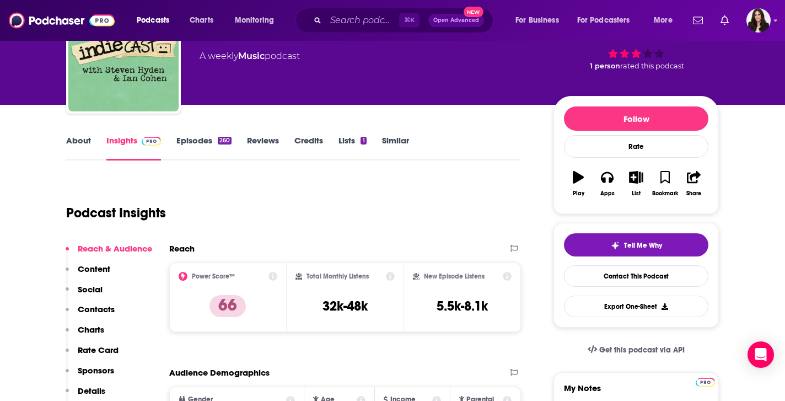
click at [189, 143] on link "Episodes 260" at bounding box center [203, 147] width 55 height 25
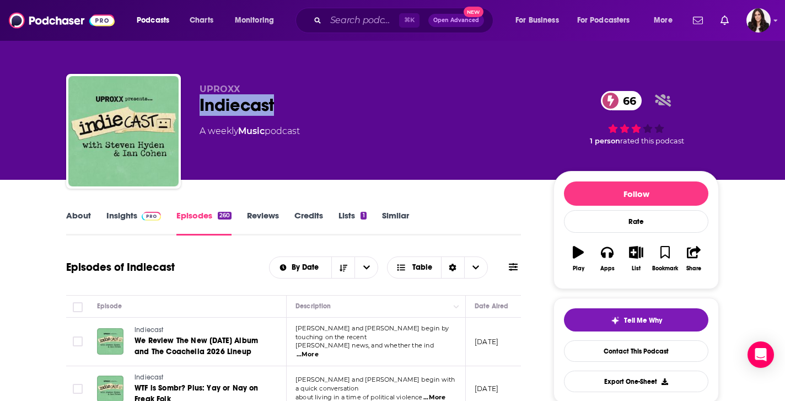
drag, startPoint x: 290, startPoint y: 102, endPoint x: 186, endPoint y: 109, distance: 103.8
click at [186, 109] on div "UPROXX Indiecast 66 A weekly Music podcast 66 1 person rated this podcast" at bounding box center [392, 133] width 652 height 119
copy h2 "Indiecast"
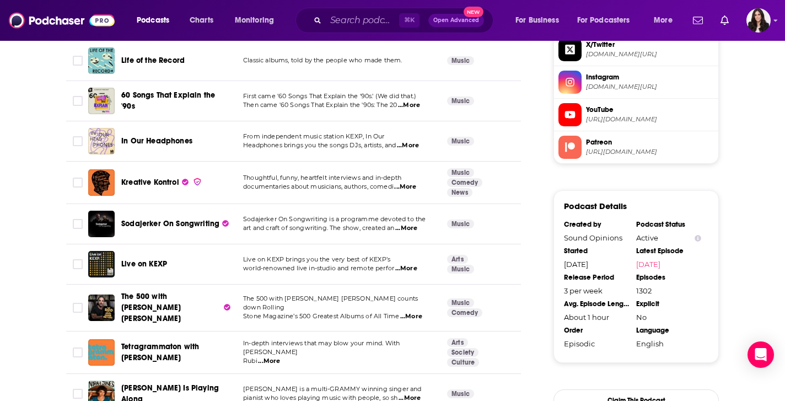
scroll to position [1001, 0]
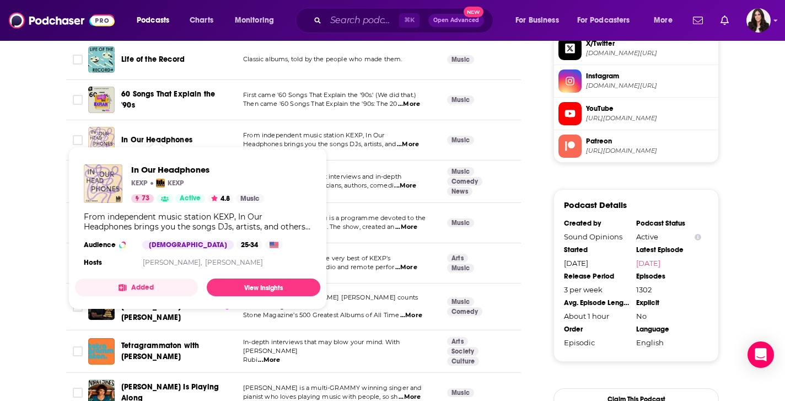
click at [161, 135] on span "In Our Headphones" at bounding box center [156, 139] width 71 height 9
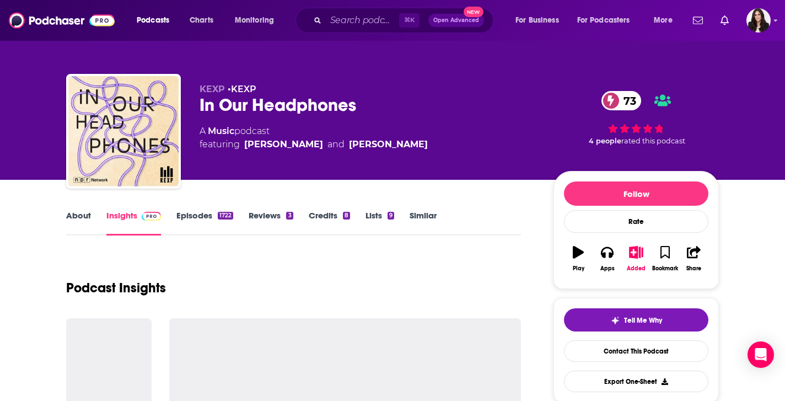
click at [72, 221] on link "About" at bounding box center [78, 222] width 25 height 25
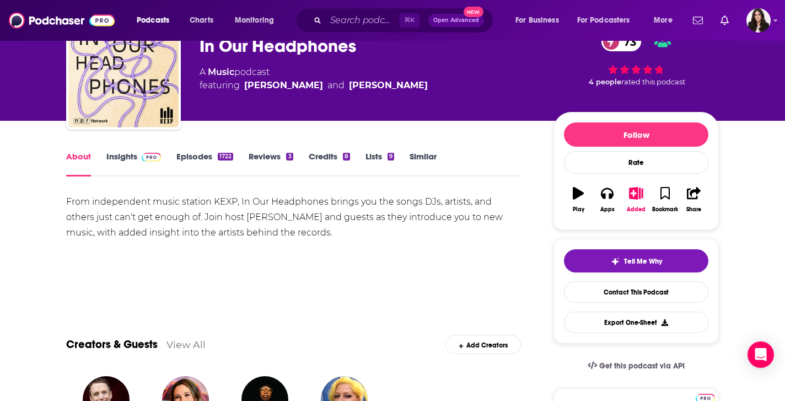
scroll to position [70, 0]
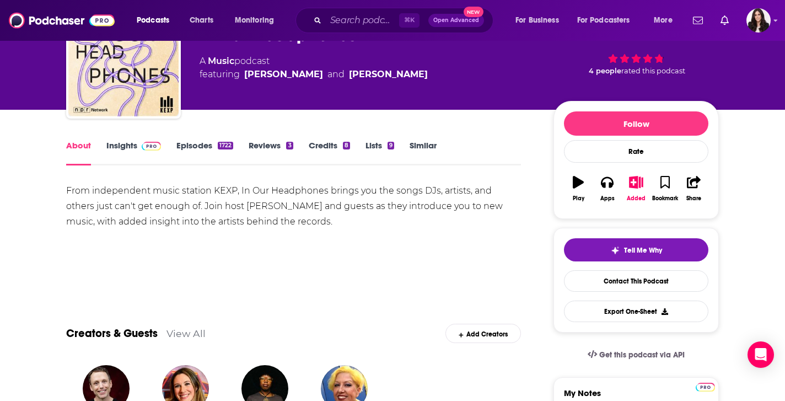
click at [202, 143] on link "Episodes 1722" at bounding box center [204, 152] width 57 height 25
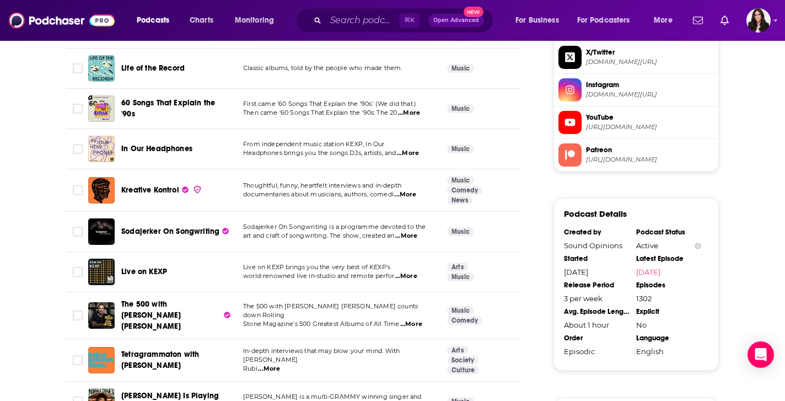
scroll to position [1016, 0]
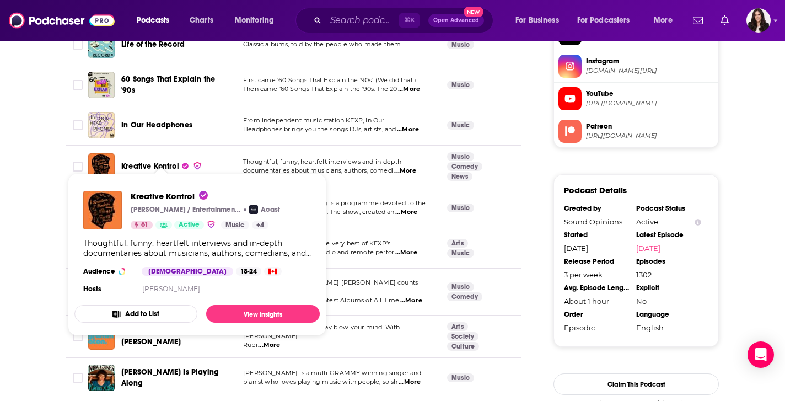
click at [153, 161] on span "Kreative Kontrol" at bounding box center [150, 165] width 58 height 9
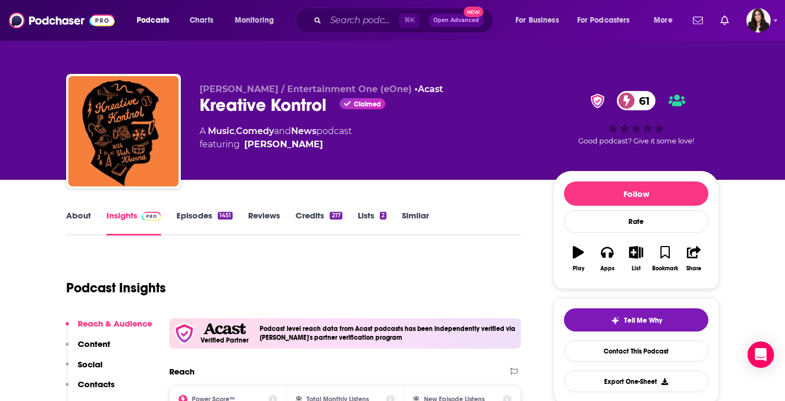
click at [84, 214] on link "About" at bounding box center [78, 222] width 25 height 25
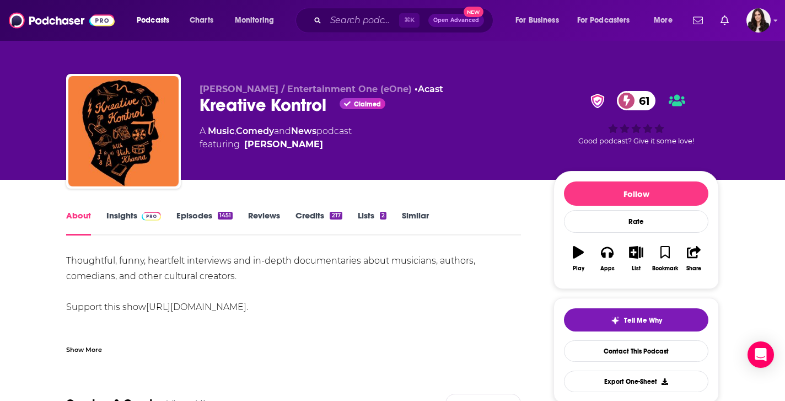
click at [130, 214] on link "Insights" at bounding box center [133, 222] width 55 height 25
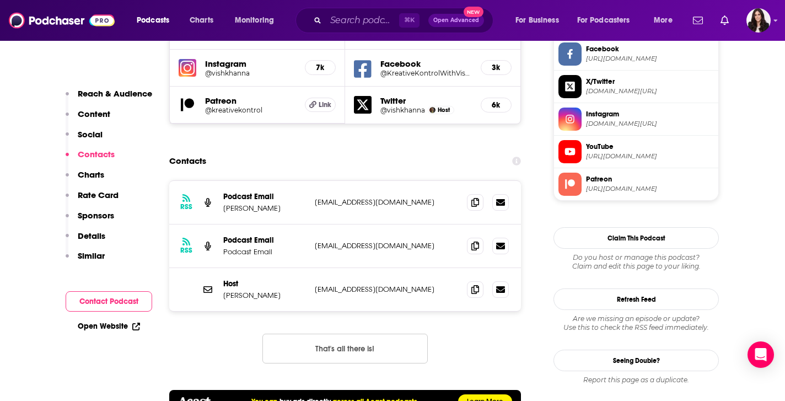
scroll to position [1064, 0]
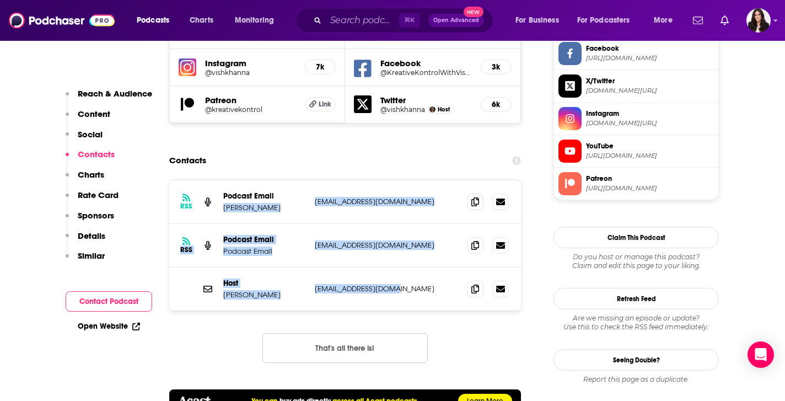
drag, startPoint x: 395, startPoint y: 233, endPoint x: 224, endPoint y: 153, distance: 187.9
click at [224, 180] on div "RSS Podcast Email [PERSON_NAME] [EMAIL_ADDRESS][DOMAIN_NAME] [EMAIL_ADDRESS][DO…" at bounding box center [345, 245] width 352 height 130
copy div "[PERSON_NAME] [EMAIL_ADDRESS][DOMAIN_NAME] [EMAIL_ADDRESS][DOMAIN_NAME] RSS Pod…"
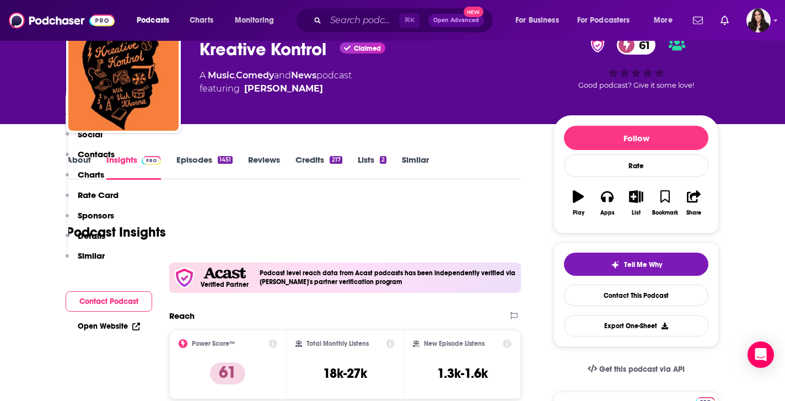
scroll to position [0, 0]
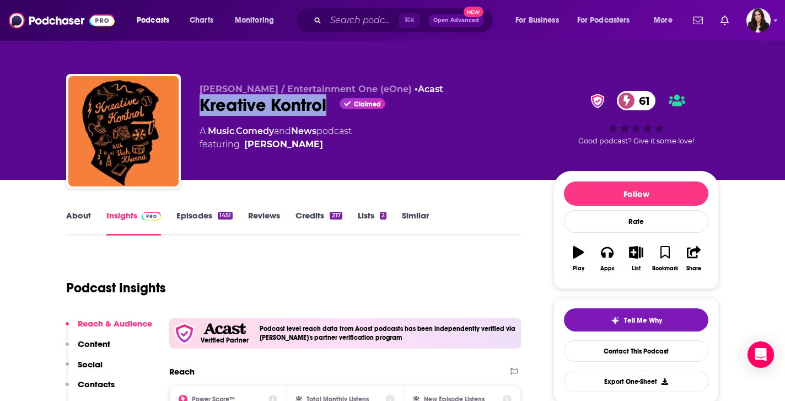
drag, startPoint x: 328, startPoint y: 107, endPoint x: 191, endPoint y: 110, distance: 136.7
click at [191, 110] on div "[PERSON_NAME] / Entertainment One (eOne) • Acast Kreative Kontrol Claimed 61 A …" at bounding box center [392, 133] width 652 height 119
copy h2 "Kreative Kontrol"
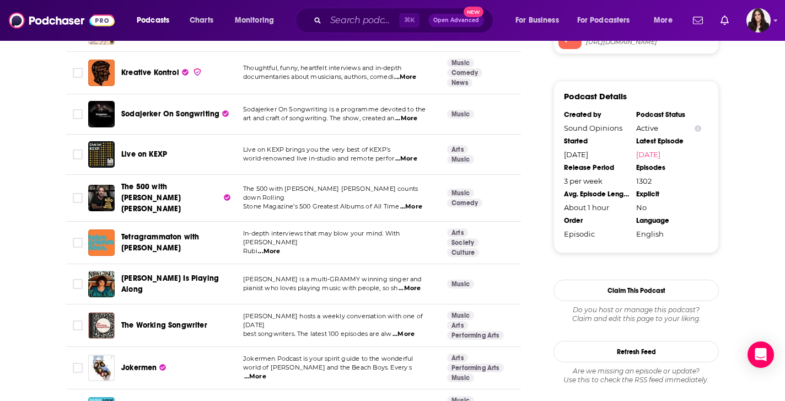
scroll to position [1115, 0]
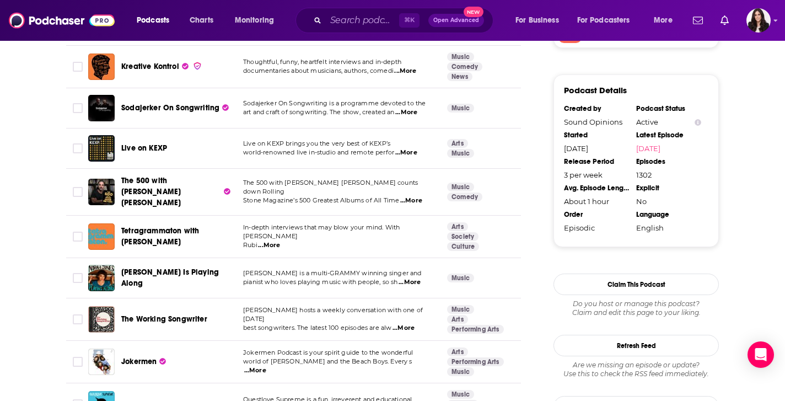
click at [270, 241] on span "...More" at bounding box center [269, 245] width 22 height 9
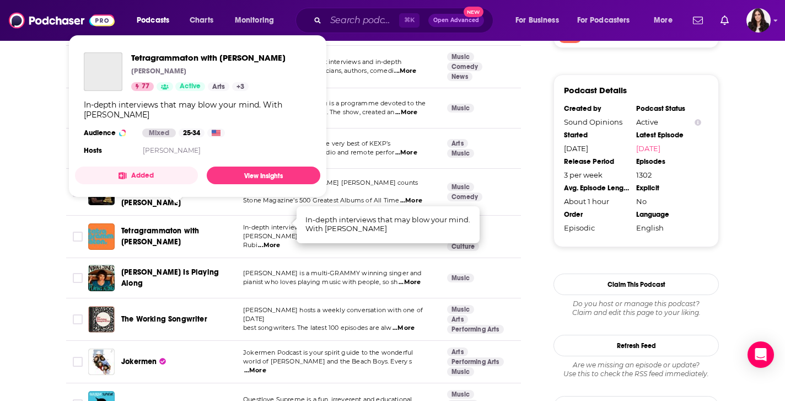
click at [194, 226] on span "Tetragrammaton with [PERSON_NAME]" at bounding box center [160, 236] width 78 height 20
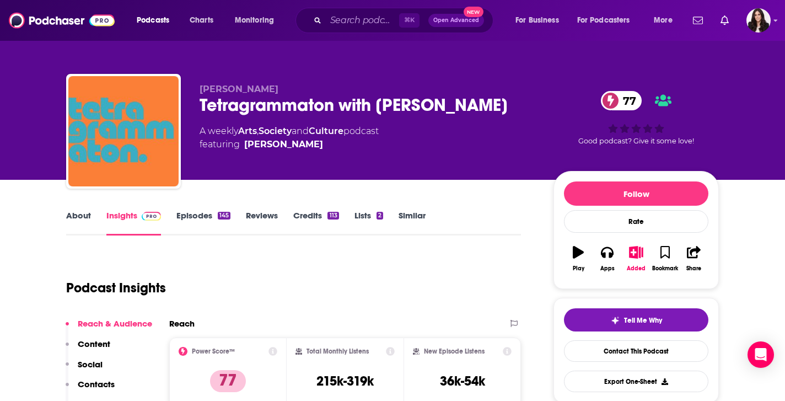
click at [194, 211] on link "Episodes 145" at bounding box center [203, 222] width 54 height 25
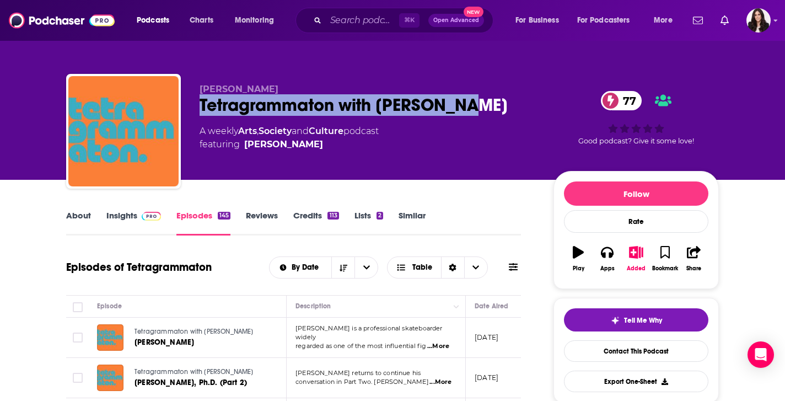
drag, startPoint x: 434, startPoint y: 110, endPoint x: 192, endPoint y: 111, distance: 241.9
click at [192, 111] on div "[PERSON_NAME] Tetragrammaton with [PERSON_NAME] 77 A weekly Arts , Society and …" at bounding box center [392, 133] width 652 height 119
copy h2 "Tetragrammaton with [PERSON_NAME]"
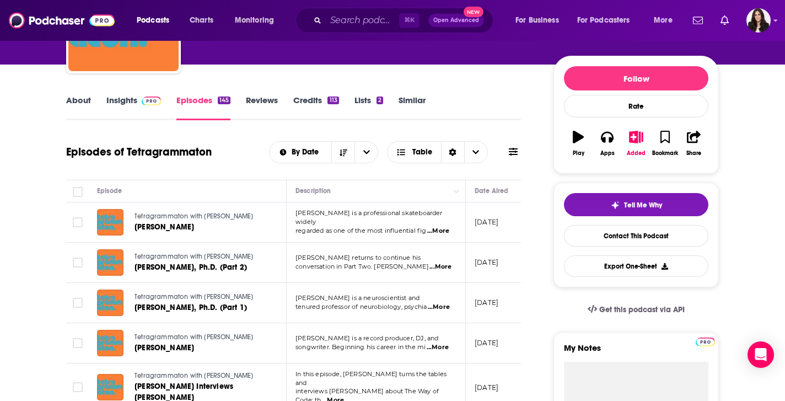
scroll to position [128, 0]
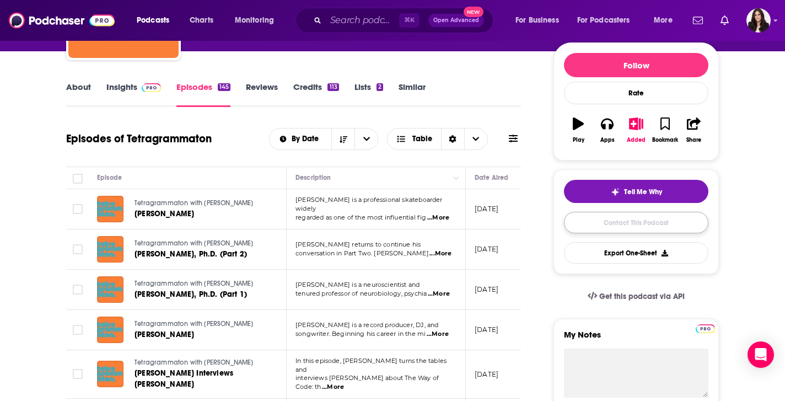
click at [647, 220] on link "Contact This Podcast" at bounding box center [636, 222] width 144 height 21
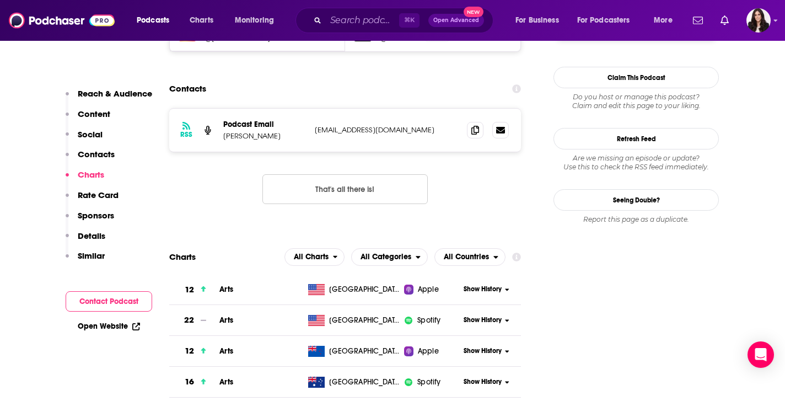
scroll to position [1057, 0]
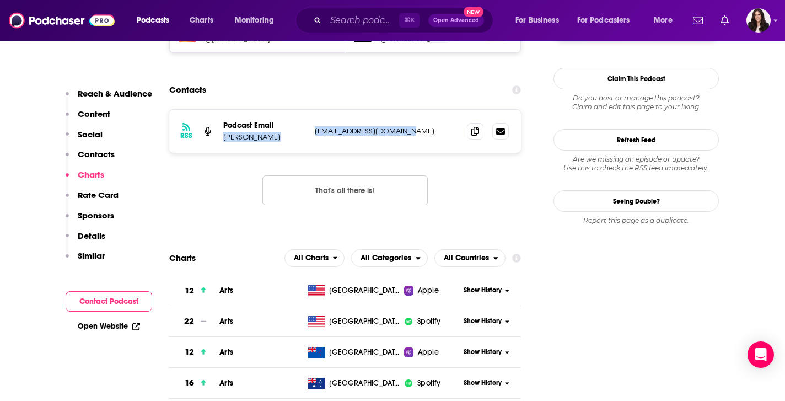
drag, startPoint x: 421, startPoint y: 83, endPoint x: 224, endPoint y: 91, distance: 197.4
click at [0, 0] on div "Podcast Email [PERSON_NAME] [EMAIL_ADDRESS][DOMAIN_NAME] [EMAIL_ADDRESS][DOMAIN…" at bounding box center [0, 0] width 0 height 0
copy div "[PERSON_NAME] [EMAIL_ADDRESS][DOMAIN_NAME]"
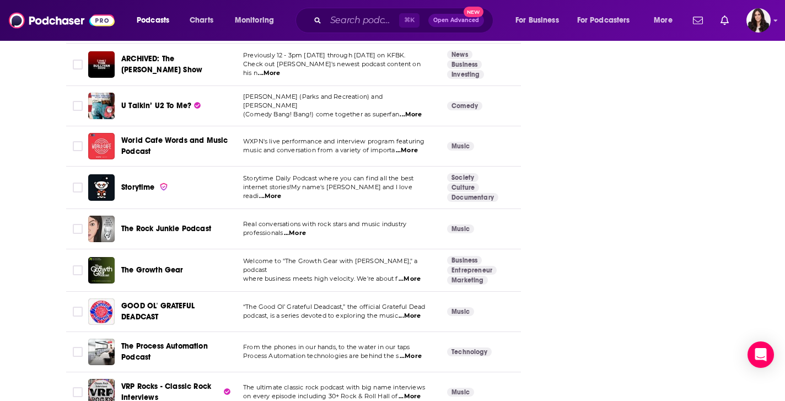
scroll to position [2577, 0]
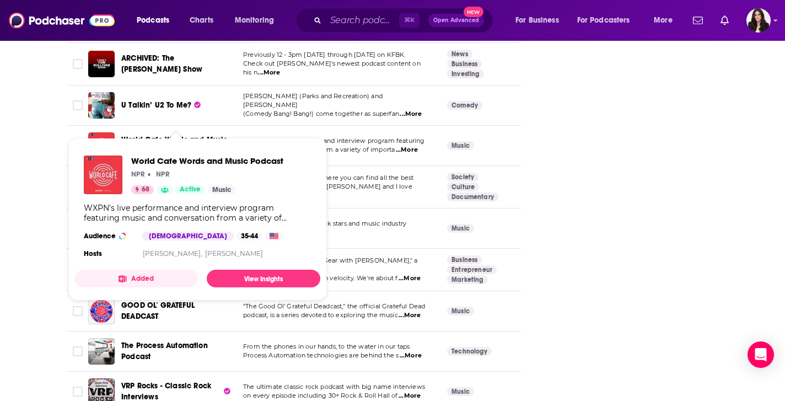
click at [137, 135] on span "World Cafe Words and Music Podcast" at bounding box center [174, 145] width 106 height 20
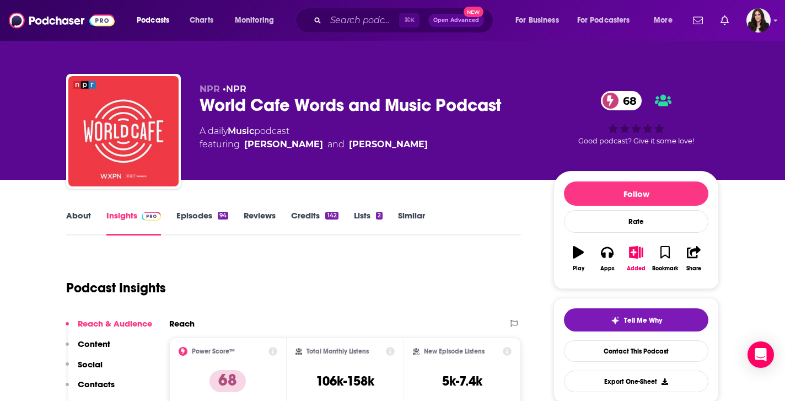
click at [202, 210] on link "Episodes 94" at bounding box center [202, 222] width 52 height 25
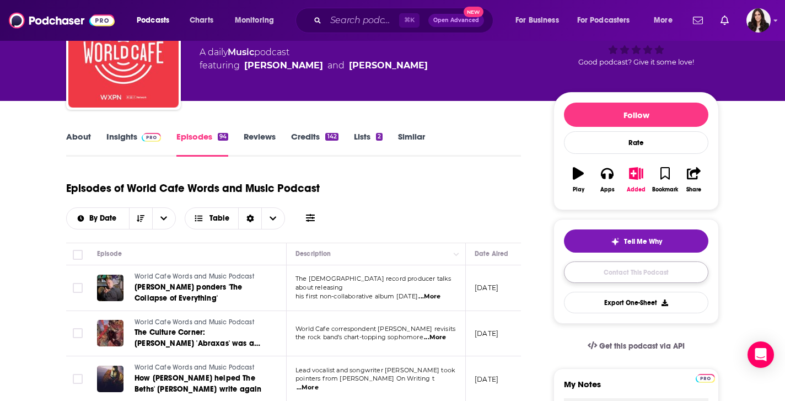
click at [632, 272] on link "Contact This Podcast" at bounding box center [636, 271] width 144 height 21
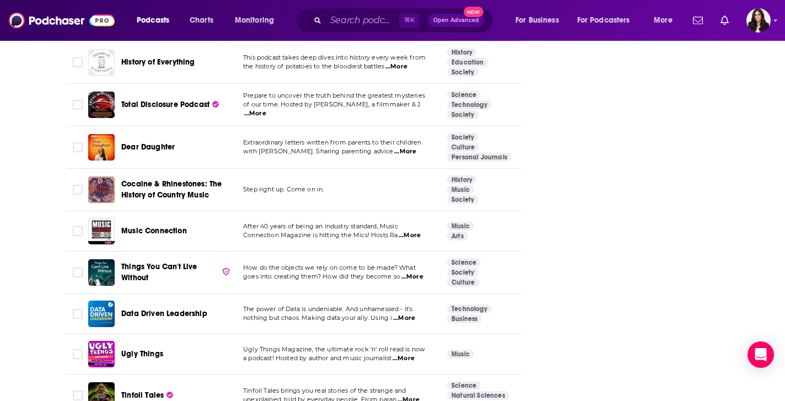
scroll to position [3144, 0]
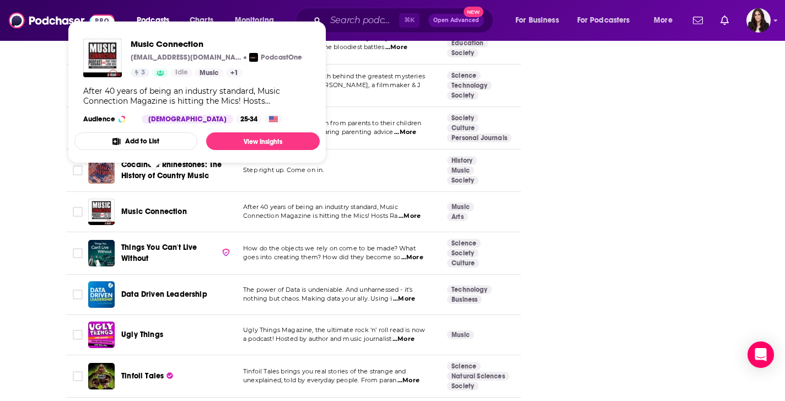
click at [161, 207] on span "Music Connection" at bounding box center [154, 211] width 66 height 9
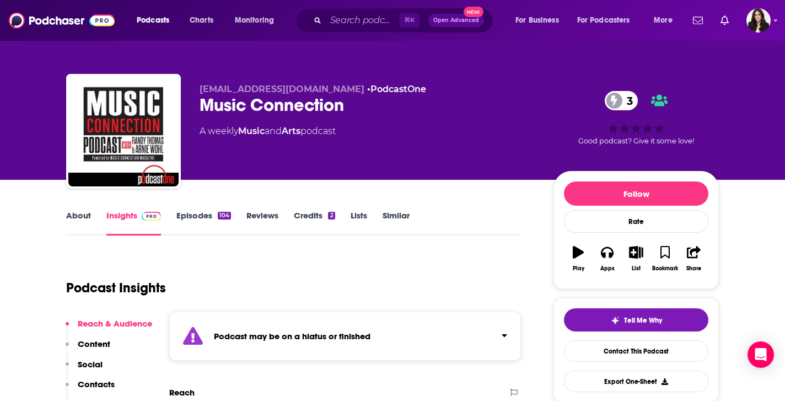
click at [193, 217] on link "Episodes 104" at bounding box center [203, 222] width 55 height 25
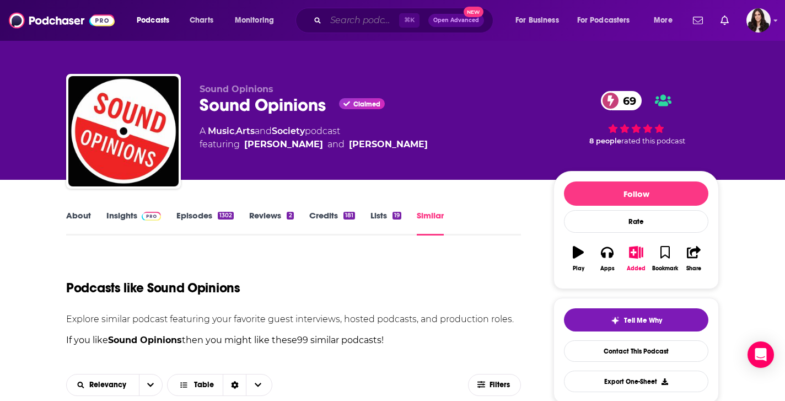
click at [366, 17] on input "Search podcasts, credits, & more..." at bounding box center [362, 21] width 73 height 18
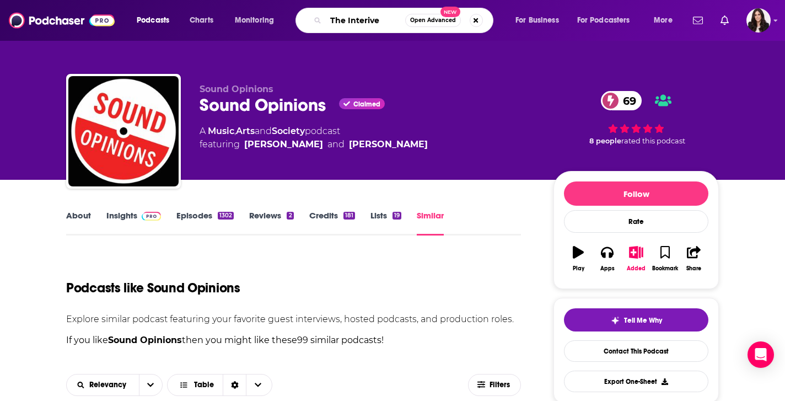
type input "The Interivew"
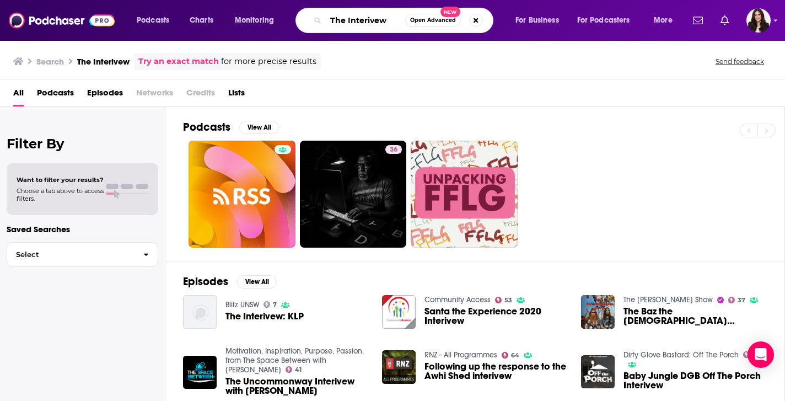
click at [363, 15] on input "The Interivew" at bounding box center [365, 21] width 79 height 18
type input "the interview"
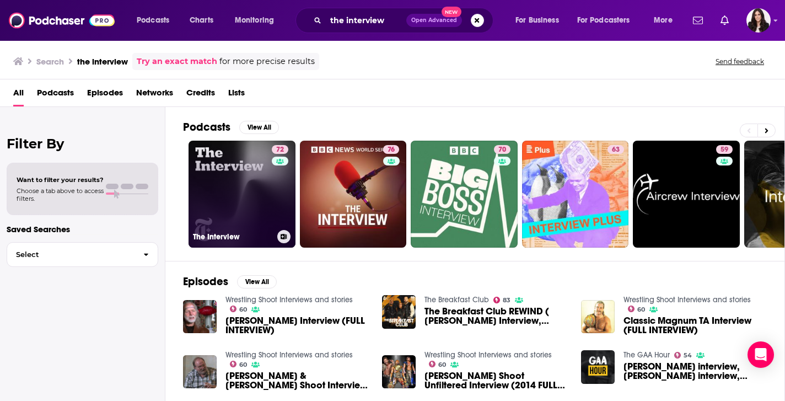
click at [241, 184] on link "72 The Interview" at bounding box center [241, 194] width 107 height 107
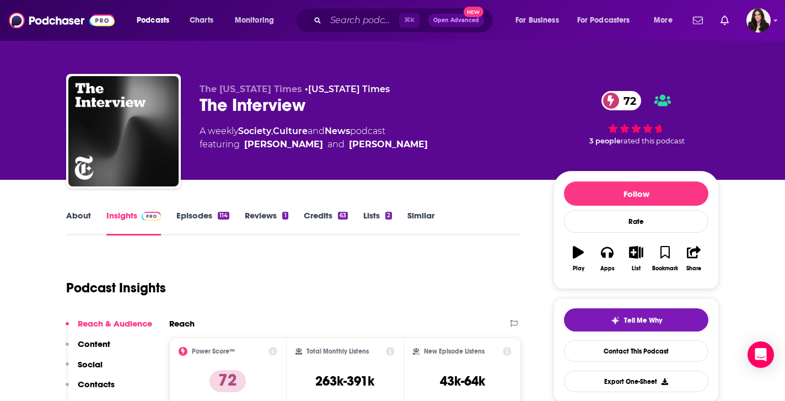
click at [423, 222] on link "Similar" at bounding box center [420, 222] width 27 height 25
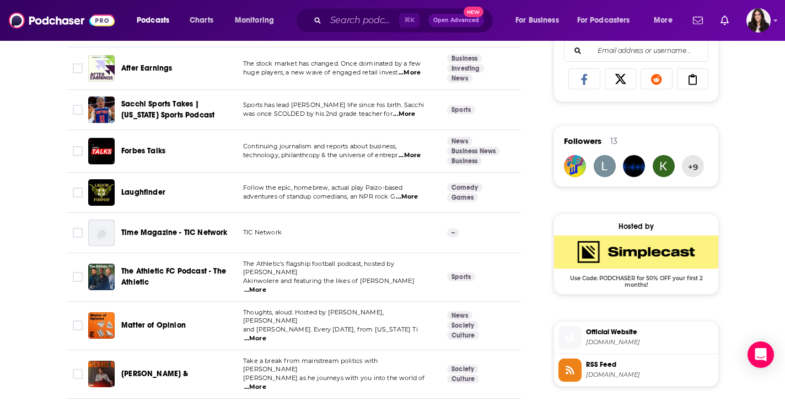
scroll to position [732, 0]
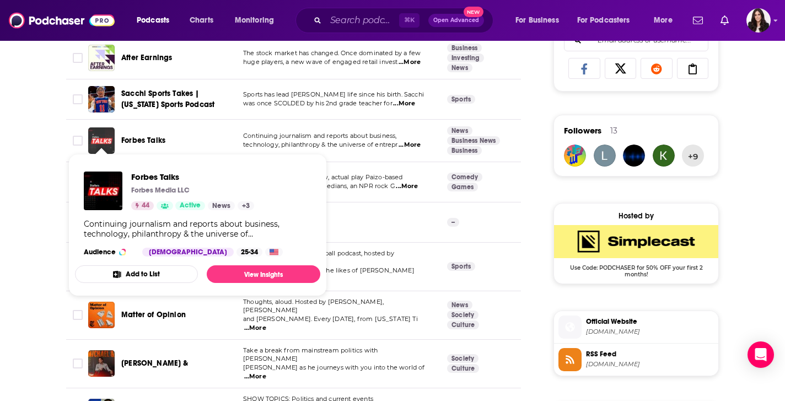
click at [104, 128] on img "Forbes Talks" at bounding box center [101, 140] width 26 height 26
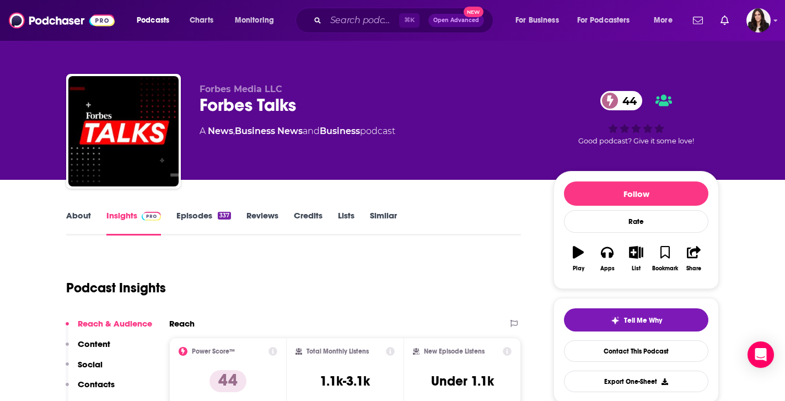
click at [193, 216] on link "Episodes 337" at bounding box center [203, 222] width 55 height 25
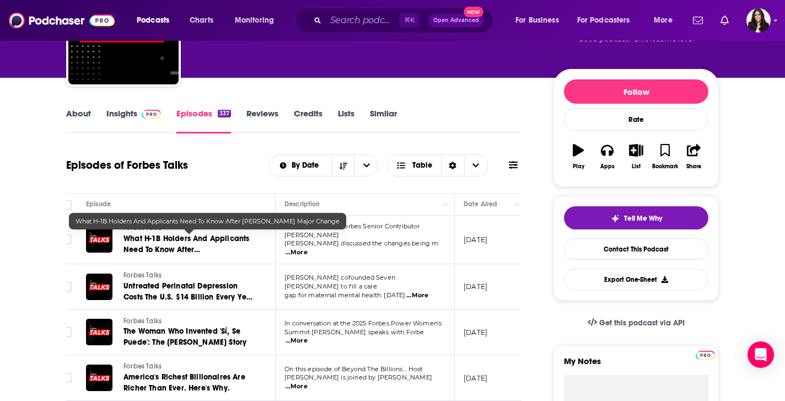
scroll to position [0, 9]
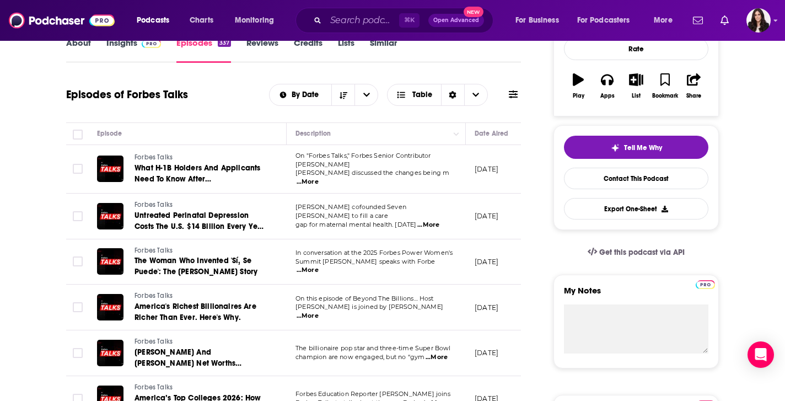
scroll to position [196, 0]
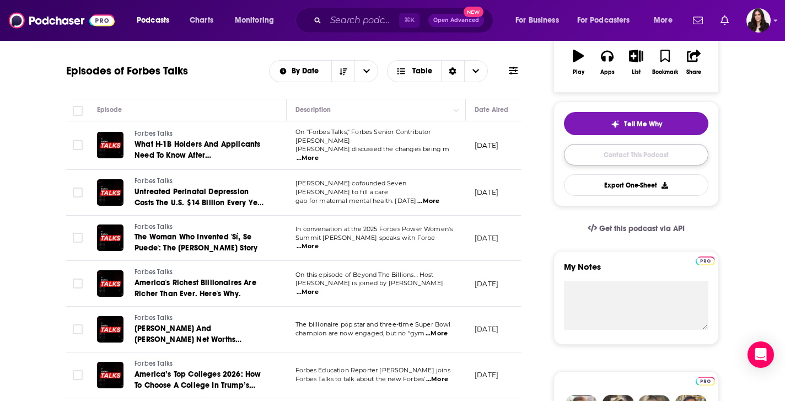
click at [643, 153] on link "Contact This Podcast" at bounding box center [636, 154] width 144 height 21
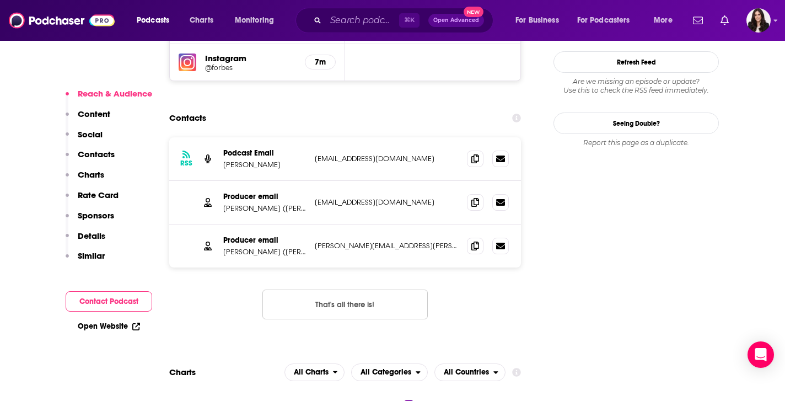
scroll to position [1045, 0]
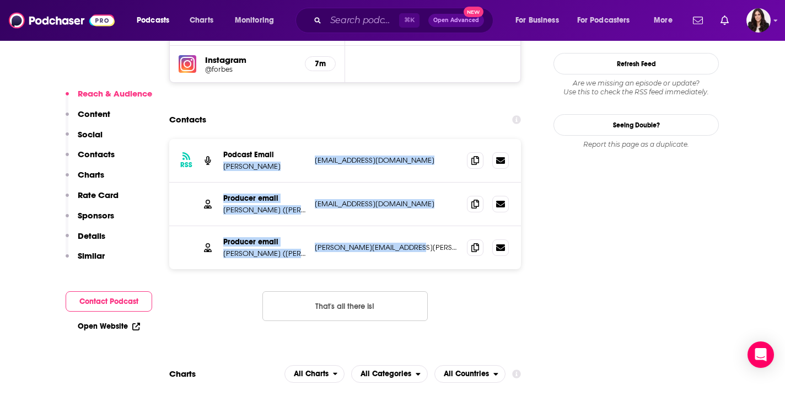
drag, startPoint x: 421, startPoint y: 195, endPoint x: 222, endPoint y: 113, distance: 215.7
click at [222, 139] on div "RSS Podcast Email [PERSON_NAME] [EMAIL_ADDRESS][DOMAIN_NAME] [EMAIL_ADDRESS][DO…" at bounding box center [345, 204] width 352 height 130
copy div "[PERSON_NAME] [EMAIL_ADDRESS][DOMAIN_NAME] [EMAIL_ADDRESS][DOMAIN_NAME] Produce…"
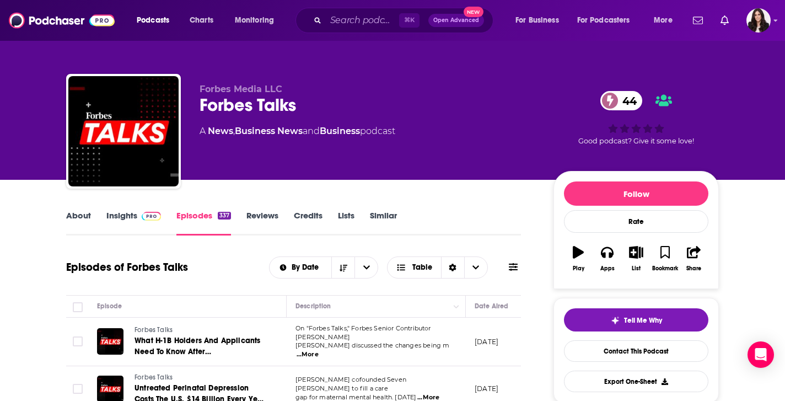
click at [376, 218] on link "Similar" at bounding box center [383, 222] width 27 height 25
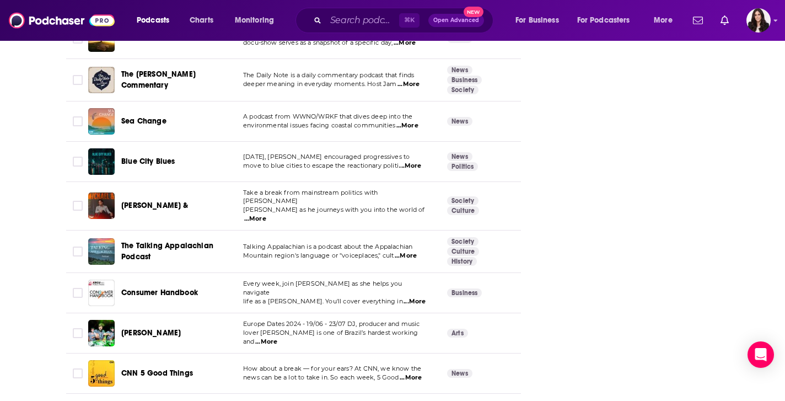
scroll to position [1966, 0]
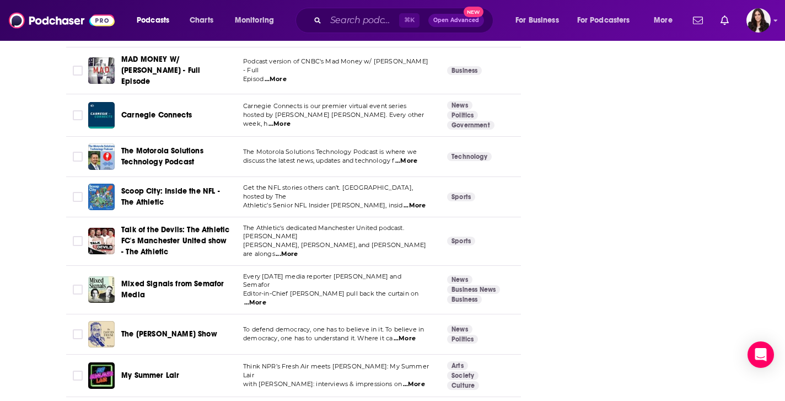
scroll to position [1612, 0]
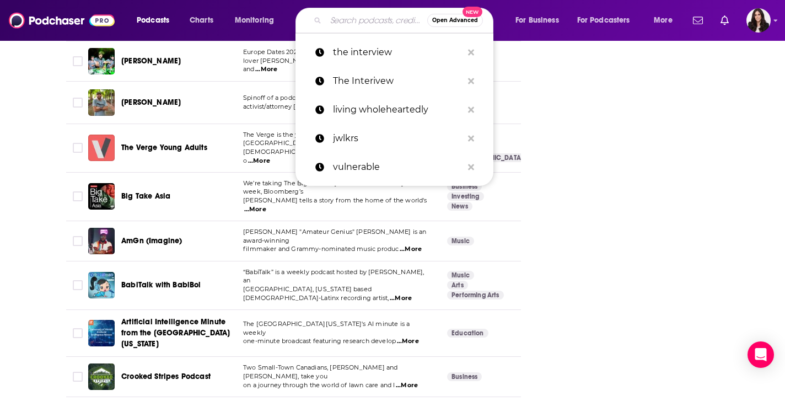
click at [338, 18] on input "Search podcasts, credits, & more..." at bounding box center [376, 21] width 101 height 18
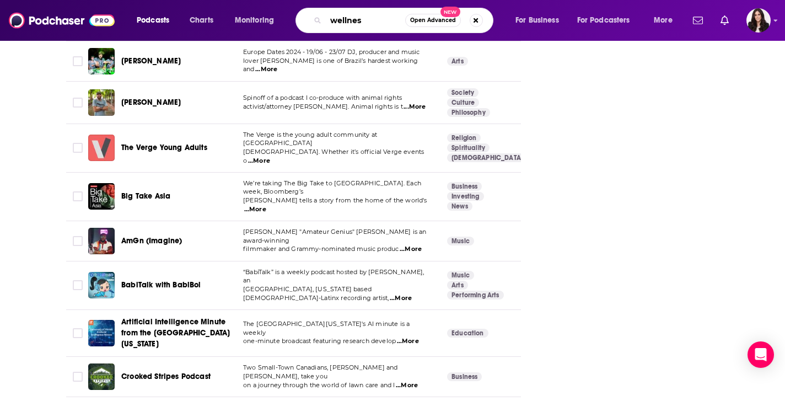
type input "wellness"
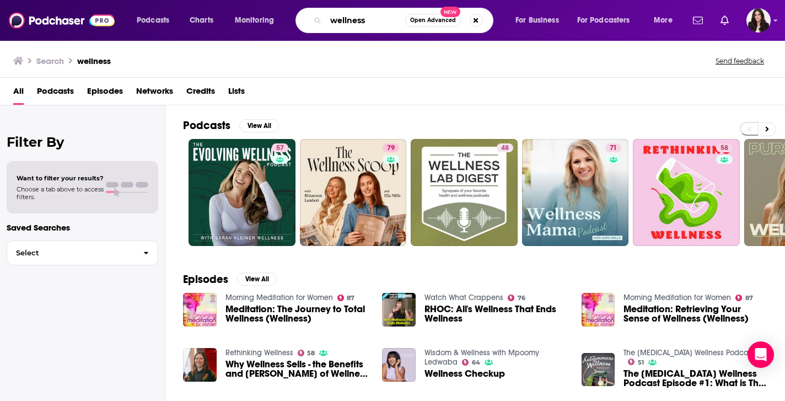
click at [347, 23] on input "wellness" at bounding box center [365, 21] width 79 height 18
type input "mental health"
